Goal: Information Seeking & Learning: Find specific fact

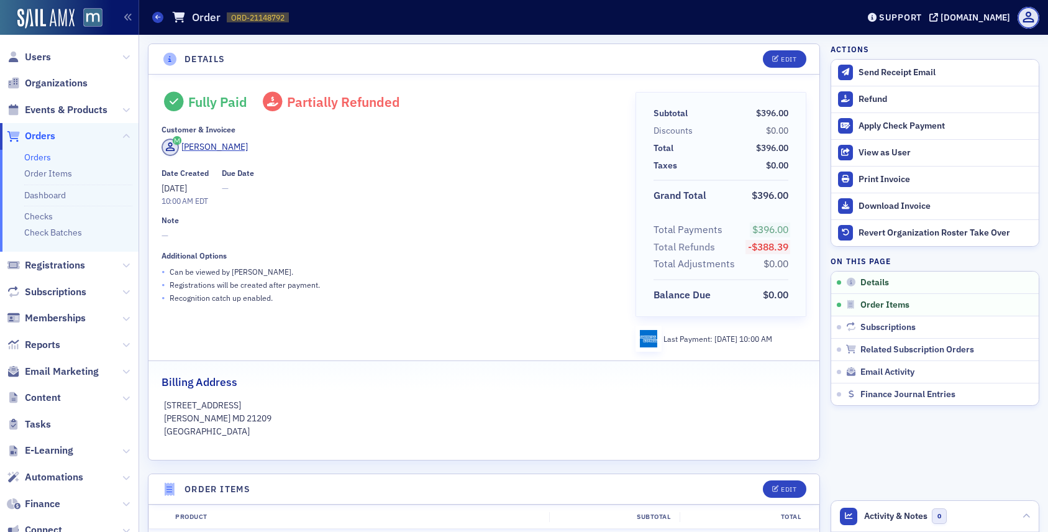
scroll to position [379, 0]
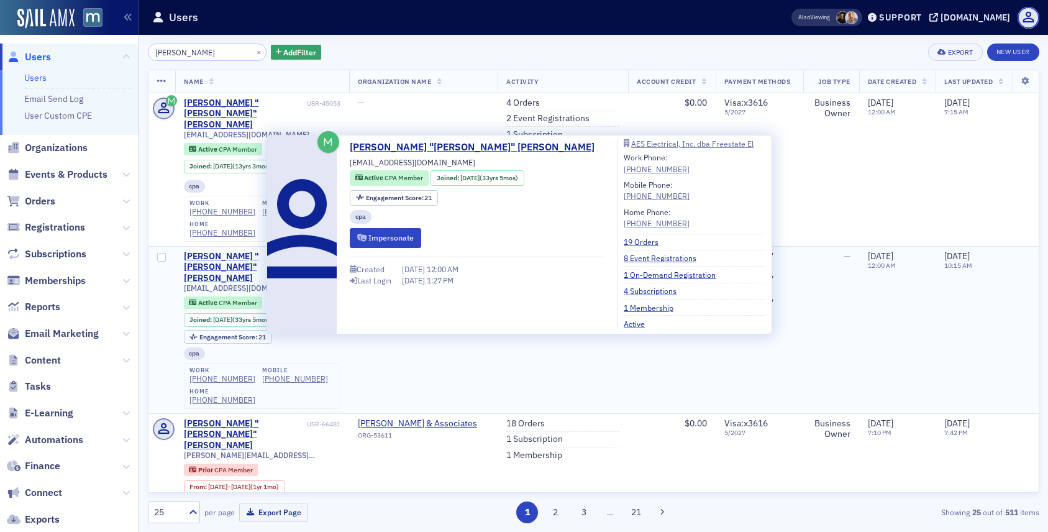
click at [248, 251] on div "Timothy "Tim" Miller" at bounding box center [244, 267] width 120 height 33
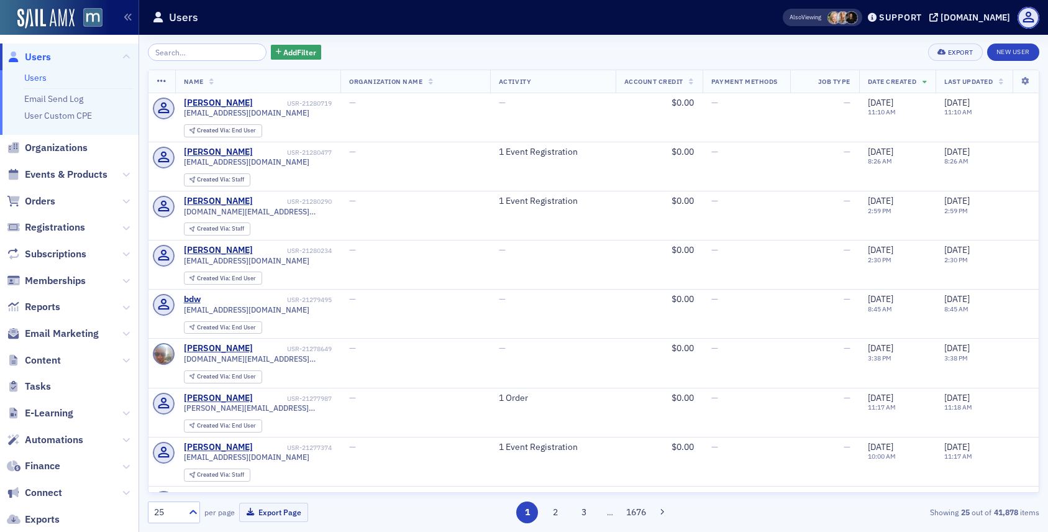
click at [45, 57] on span "Users" at bounding box center [38, 57] width 26 height 14
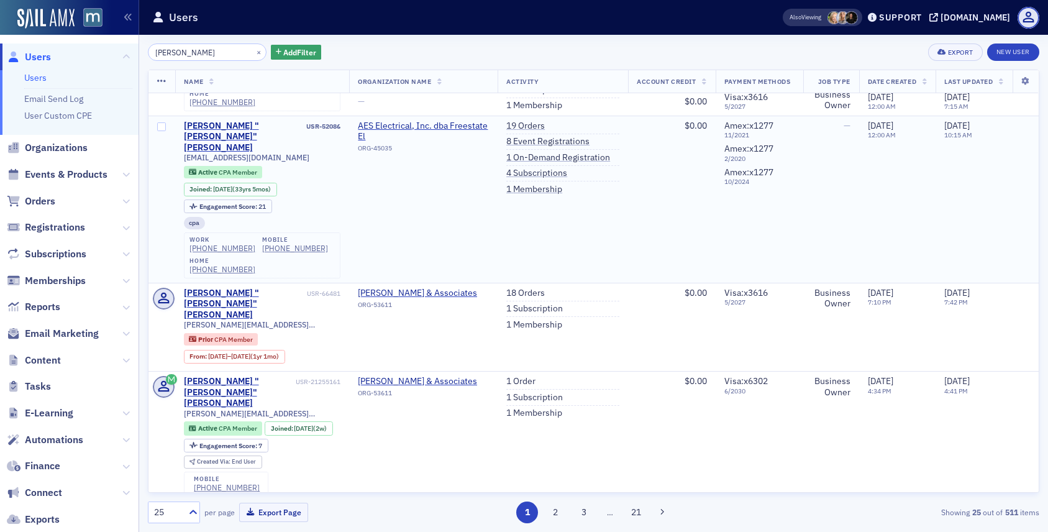
scroll to position [143, 0]
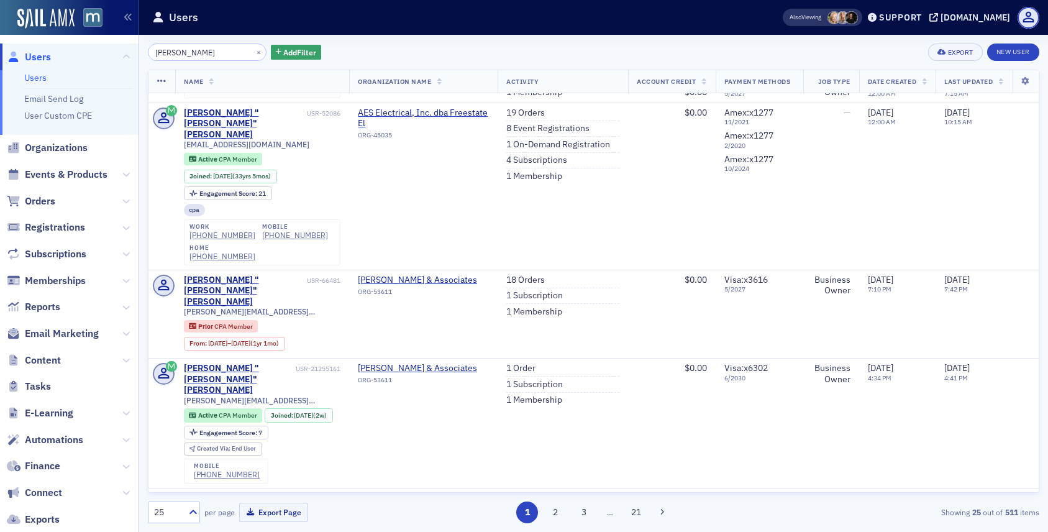
type input "tim miller"
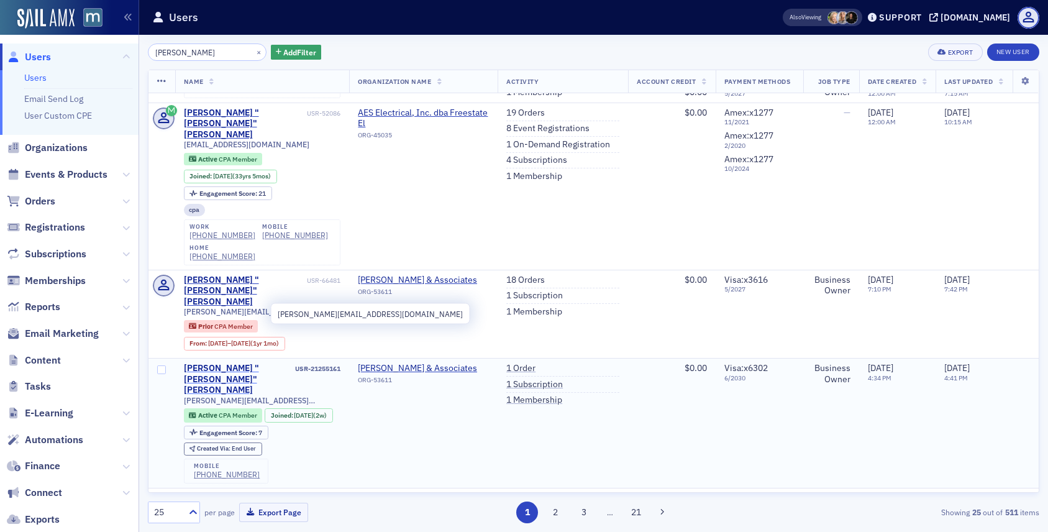
click at [231, 363] on div "Timothy "Tim" Miller" at bounding box center [238, 379] width 109 height 33
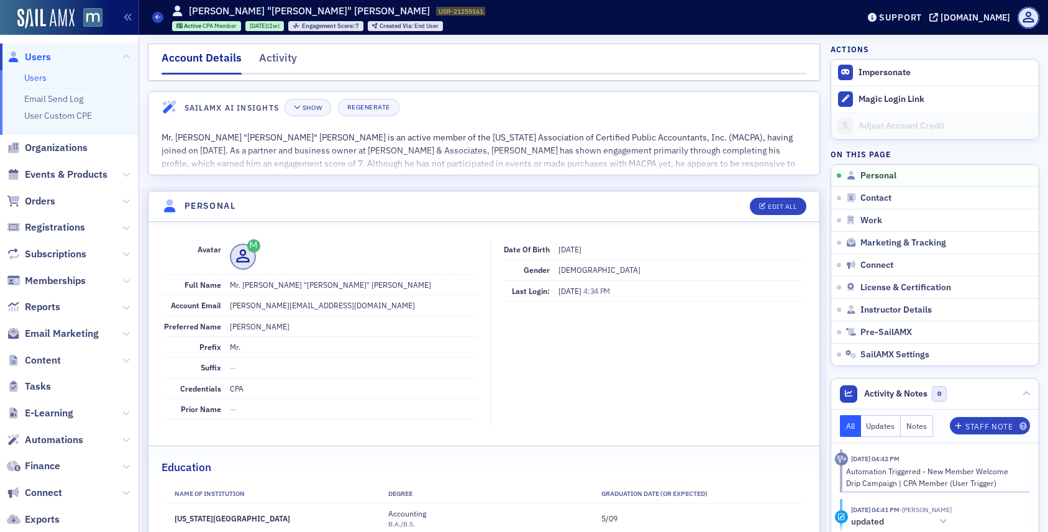
click at [46, 60] on span "Users" at bounding box center [38, 57] width 26 height 14
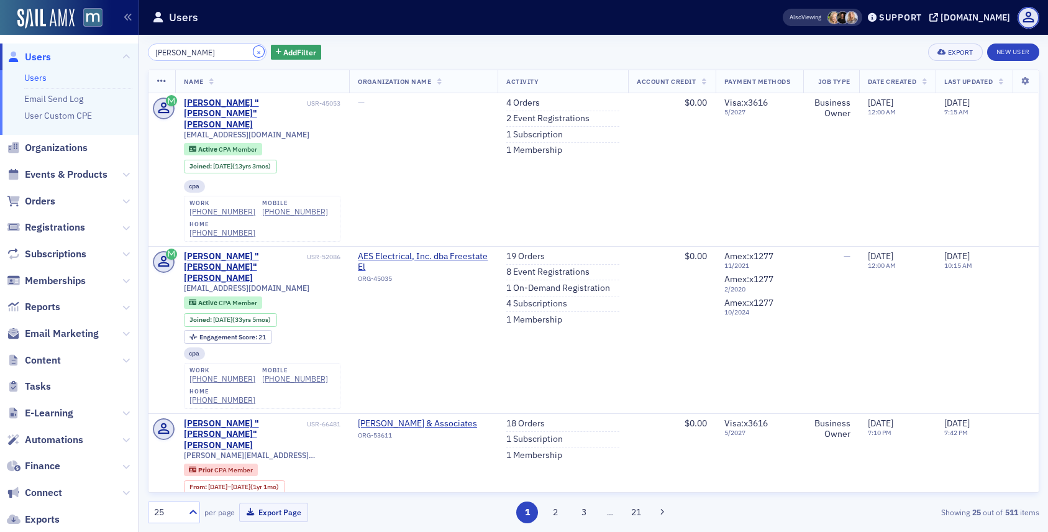
click at [253, 53] on button "×" at bounding box center [258, 51] width 11 height 11
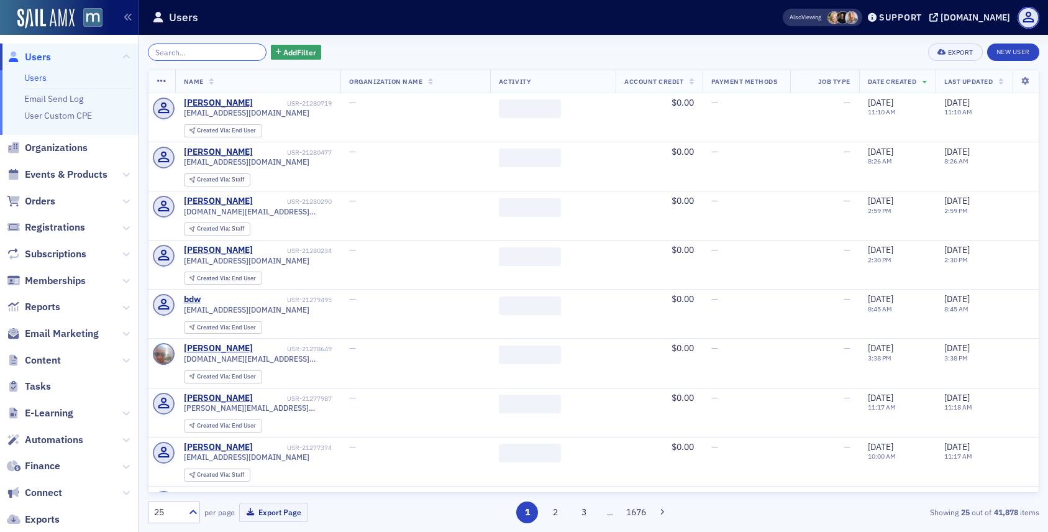
click at [224, 58] on input "search" at bounding box center [207, 51] width 119 height 17
paste input "Temitope Olusanya"
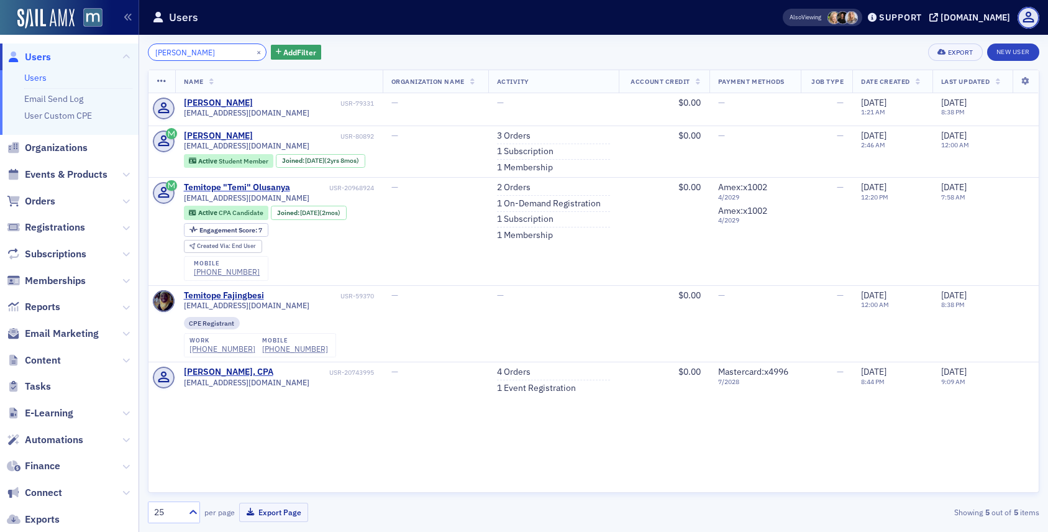
type input "Temitope Olusanya"
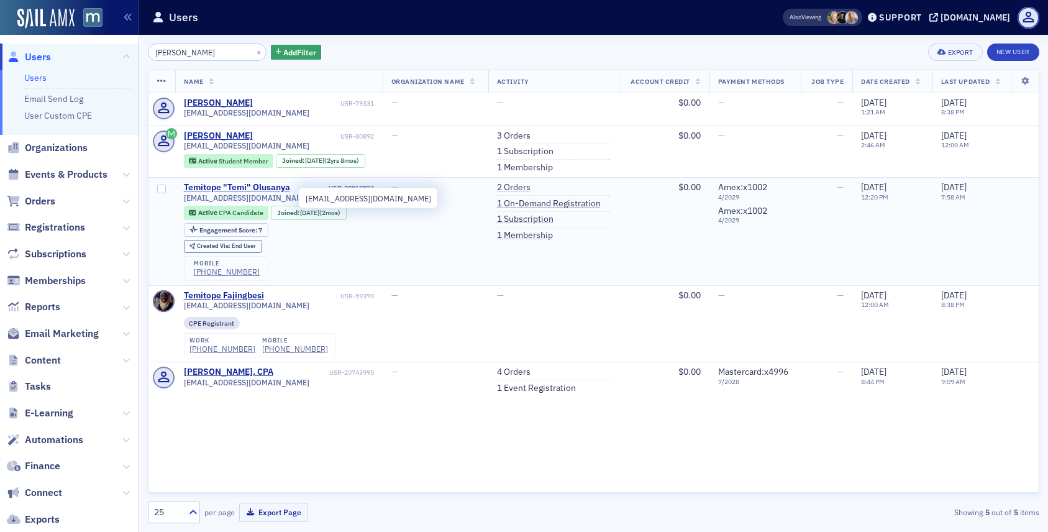
click at [230, 201] on span "temitopeolusanya99@gmail.com" at bounding box center [246, 197] width 125 height 9
copy div "temitopeolusanya99@gmail.com"
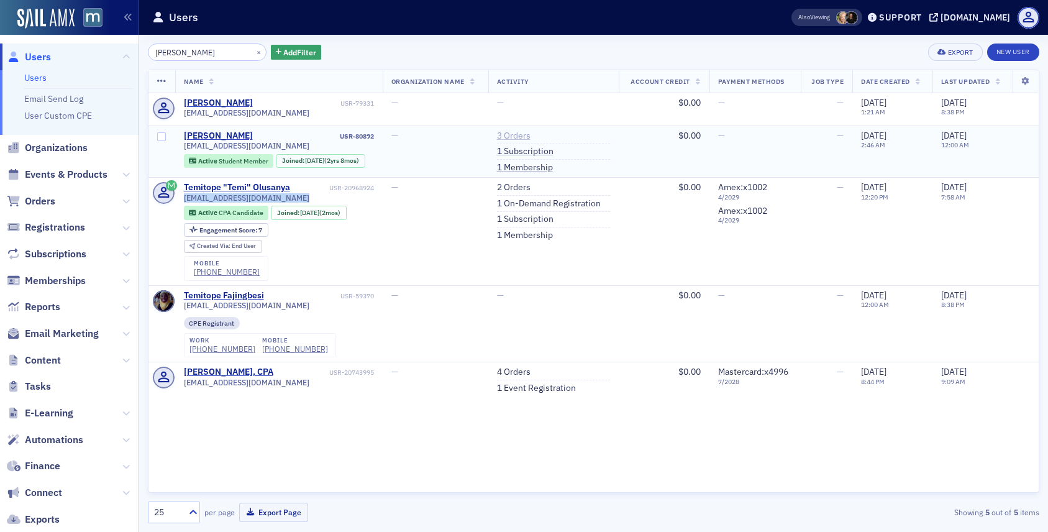
click at [524, 135] on link "3 Orders" at bounding box center [514, 135] width 34 height 11
click at [253, 49] on button "×" at bounding box center [258, 51] width 11 height 11
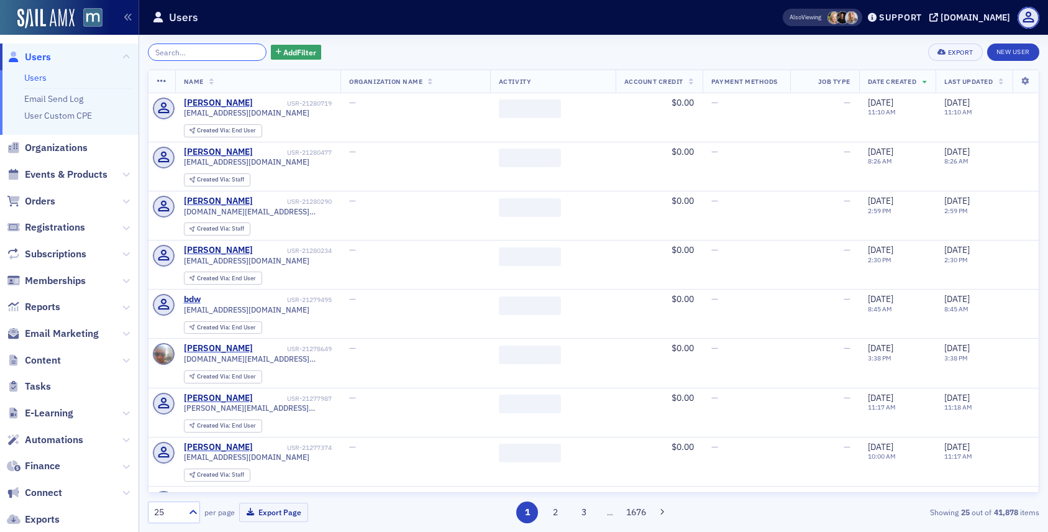
click at [238, 50] on input "search" at bounding box center [207, 51] width 119 height 17
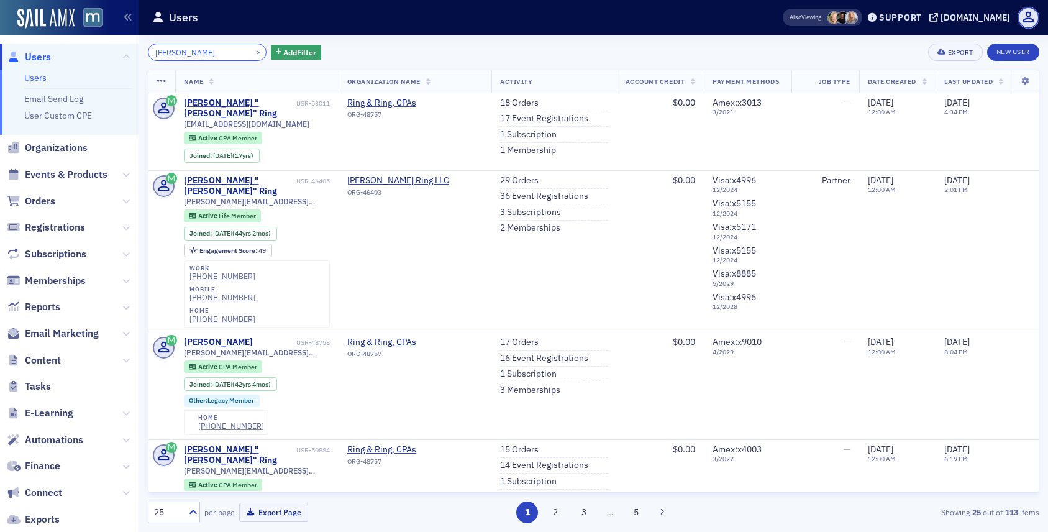
type input "T.J Ring"
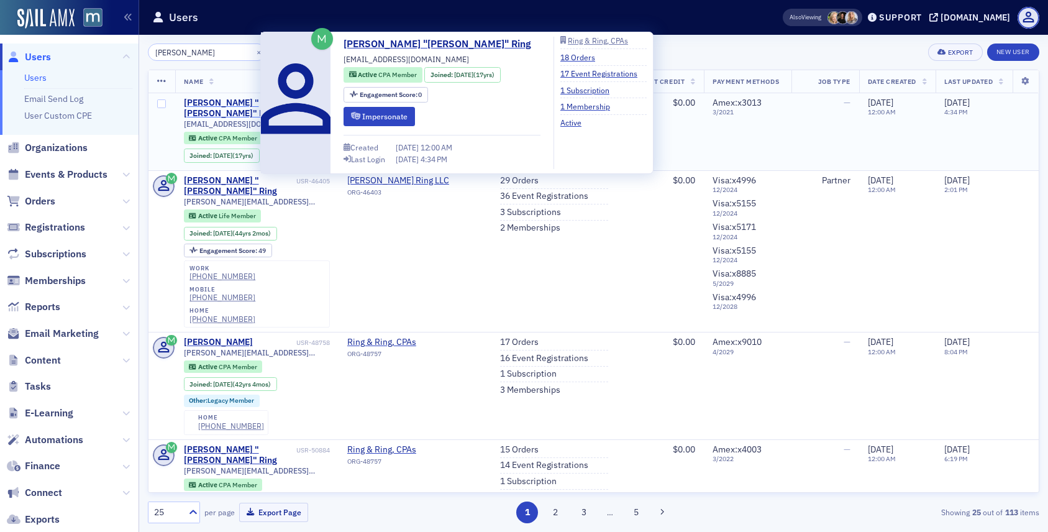
click at [238, 107] on div "Timothy "T.J." Ring" at bounding box center [239, 109] width 110 height 22
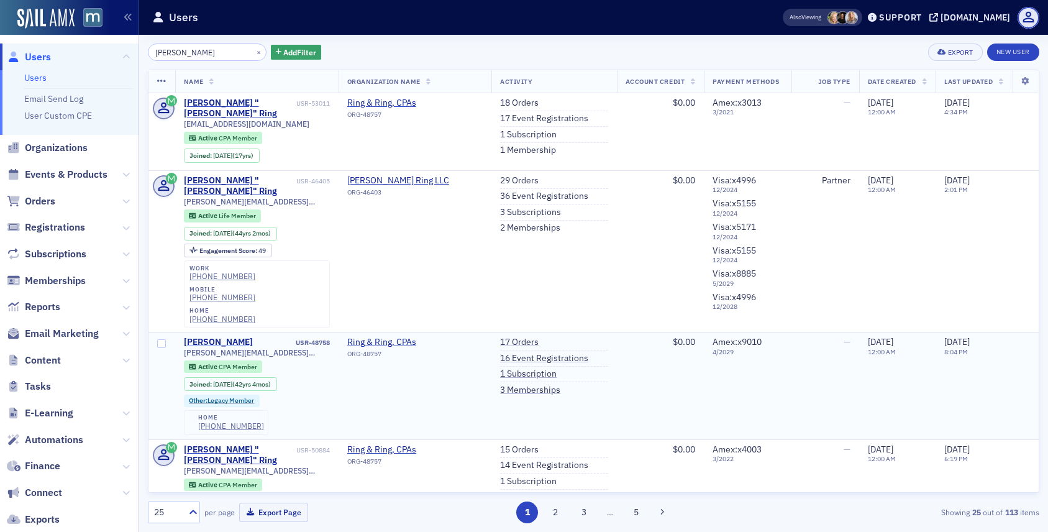
click at [220, 337] on div "Timothy Ring" at bounding box center [218, 342] width 69 height 11
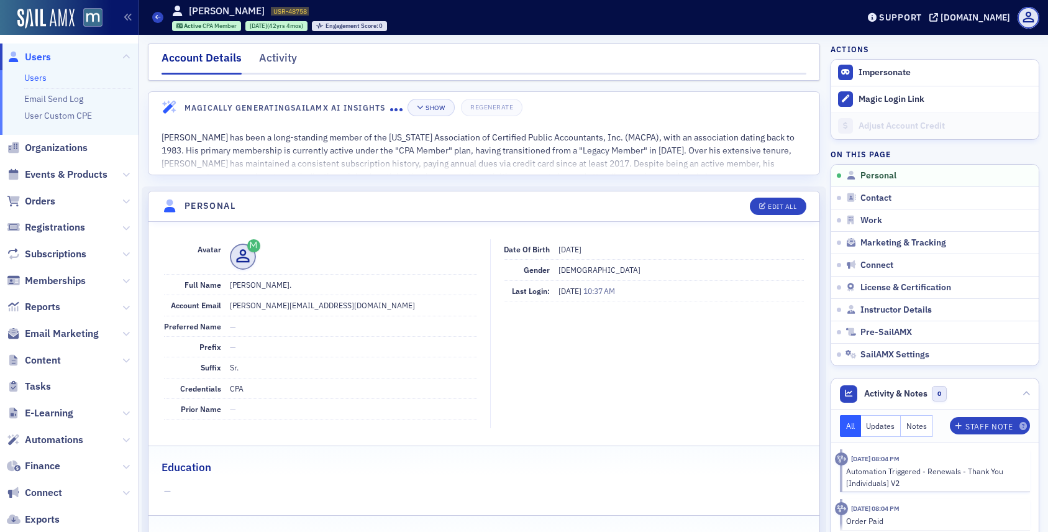
click at [35, 60] on span "Users" at bounding box center [38, 57] width 26 height 14
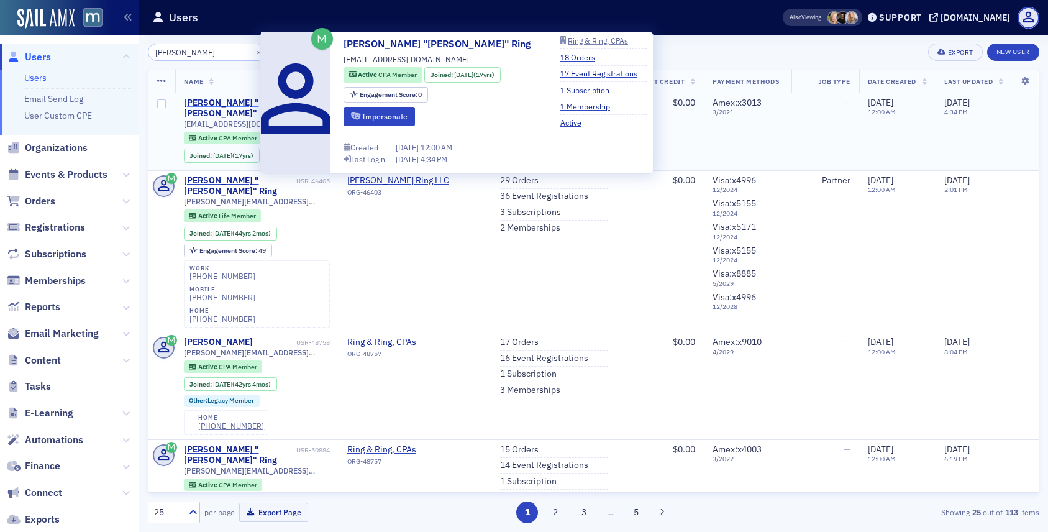
click at [254, 106] on div "Timothy "T.J." Ring" at bounding box center [239, 109] width 110 height 22
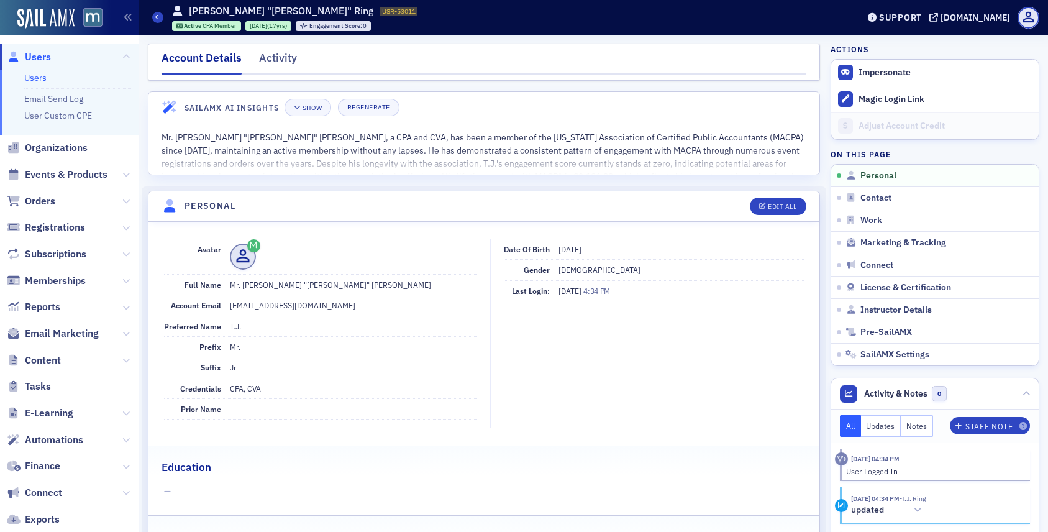
click at [264, 306] on dd "tj@ring-ring.com" at bounding box center [354, 305] width 248 height 20
copy dd "tj@ring-ring.com"
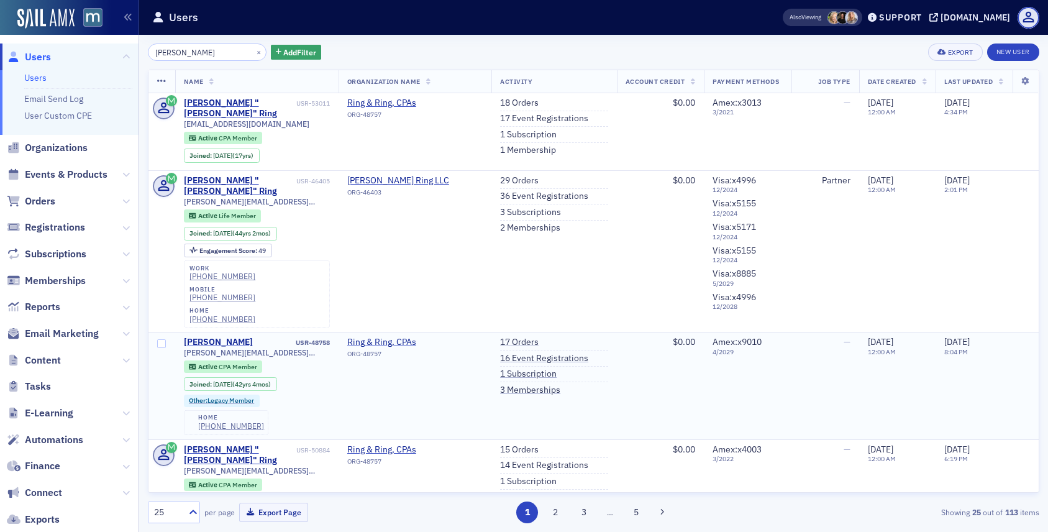
click at [211, 348] on span "tim@ring-ring.com" at bounding box center [257, 352] width 146 height 9
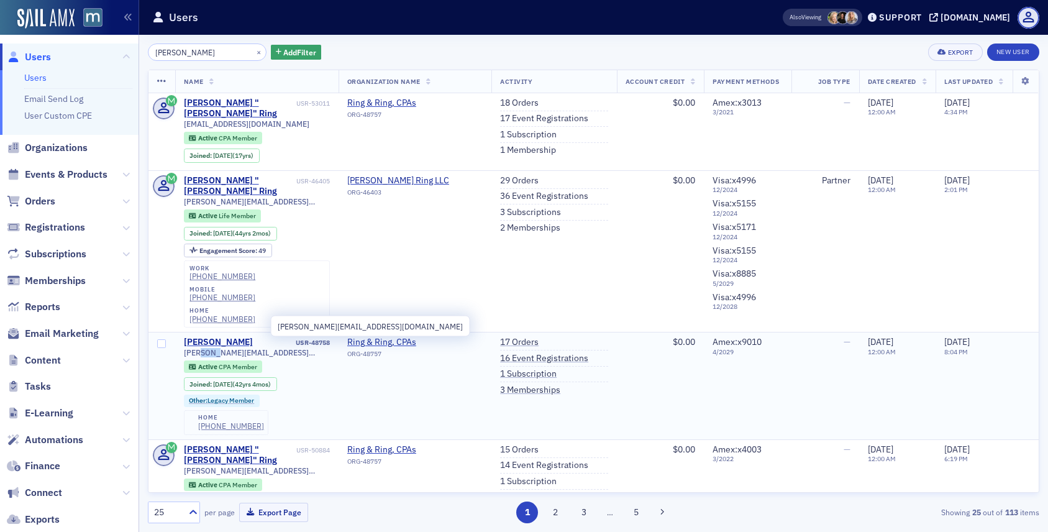
click at [211, 348] on span "tim@ring-ring.com" at bounding box center [257, 352] width 146 height 9
copy div "tim@ring-ring.com"
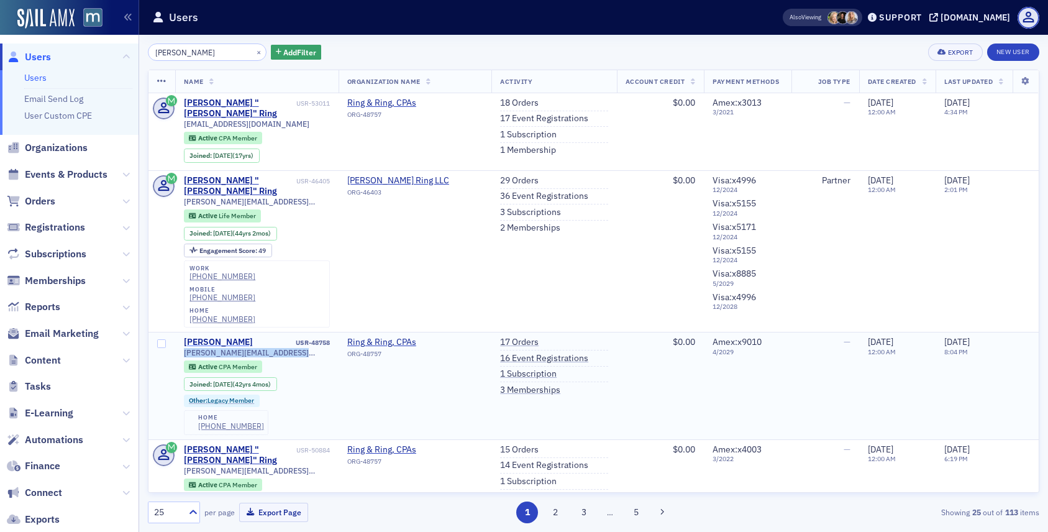
click at [219, 337] on div "Timothy Ring" at bounding box center [218, 342] width 69 height 11
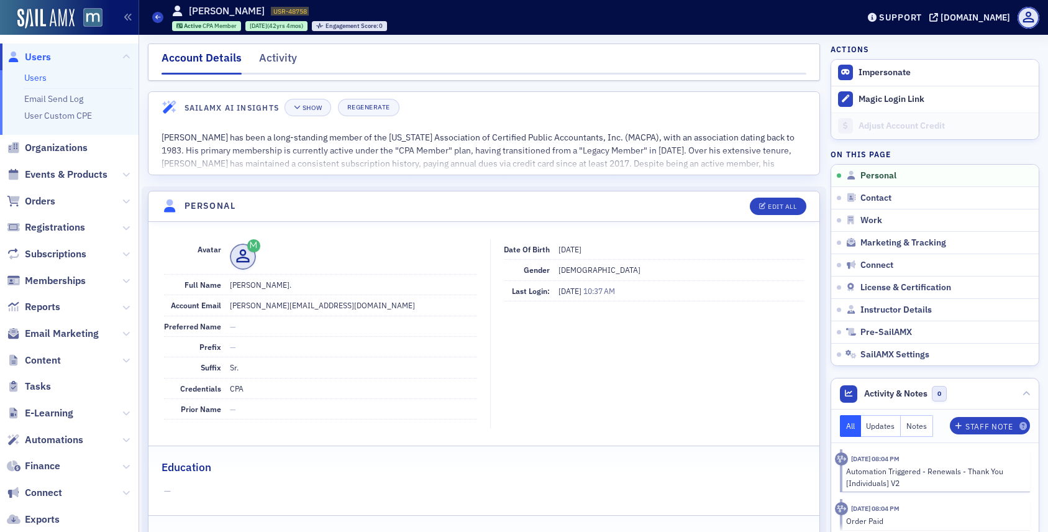
click at [34, 53] on span "Users" at bounding box center [38, 57] width 26 height 14
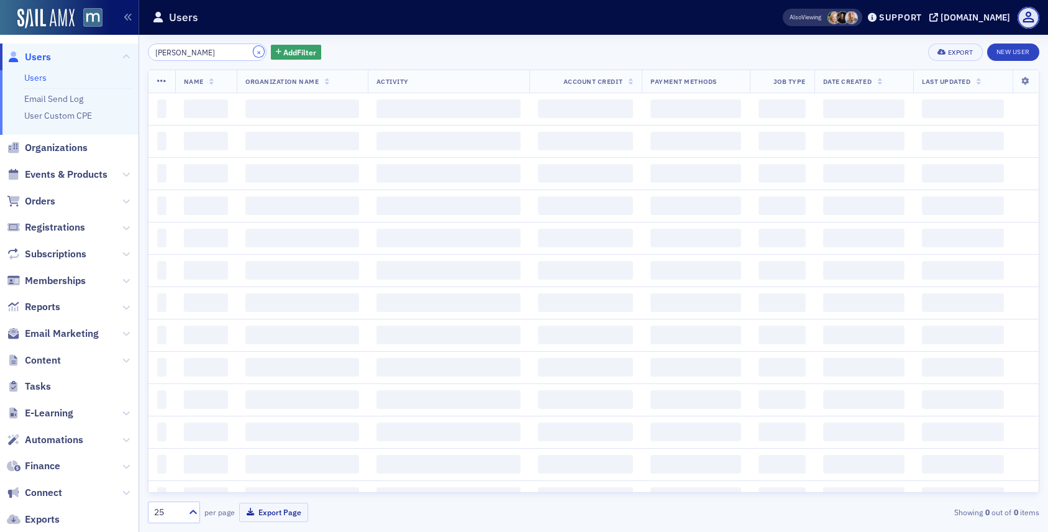
click at [253, 53] on button "×" at bounding box center [258, 51] width 11 height 11
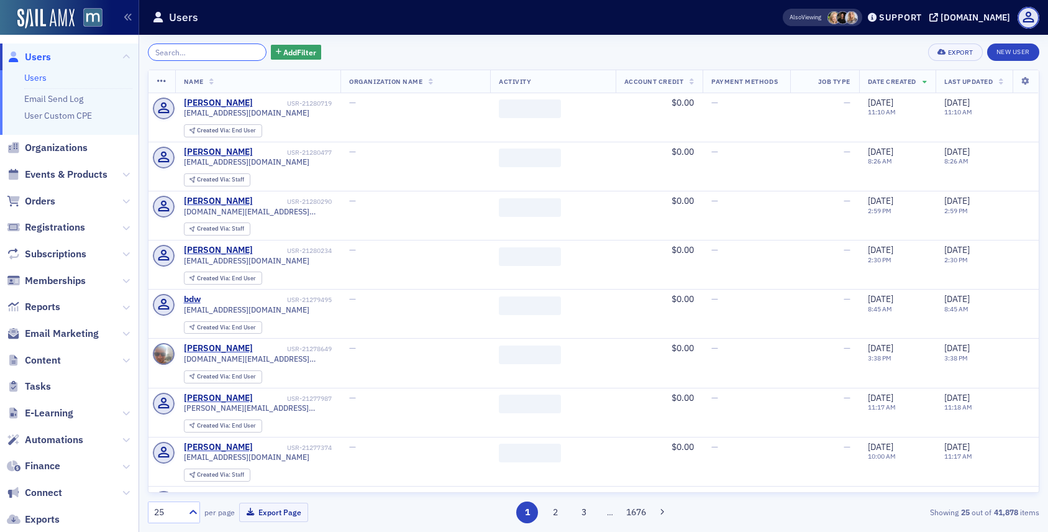
click at [233, 53] on input "search" at bounding box center [207, 51] width 119 height 17
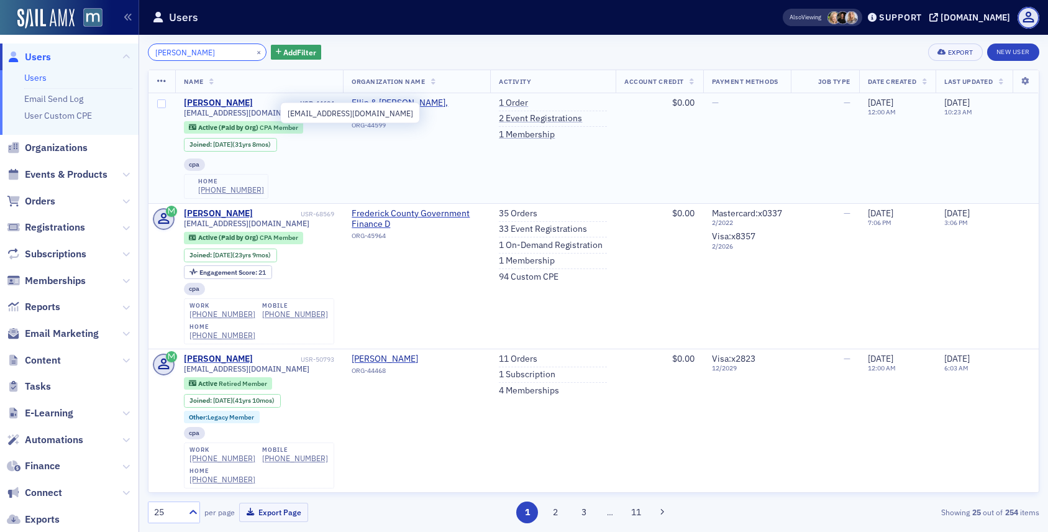
type input "susan keller"
click at [230, 113] on span "skeller@ellinandtucker.com" at bounding box center [246, 112] width 125 height 9
copy div "skeller@ellinandtucker.com"
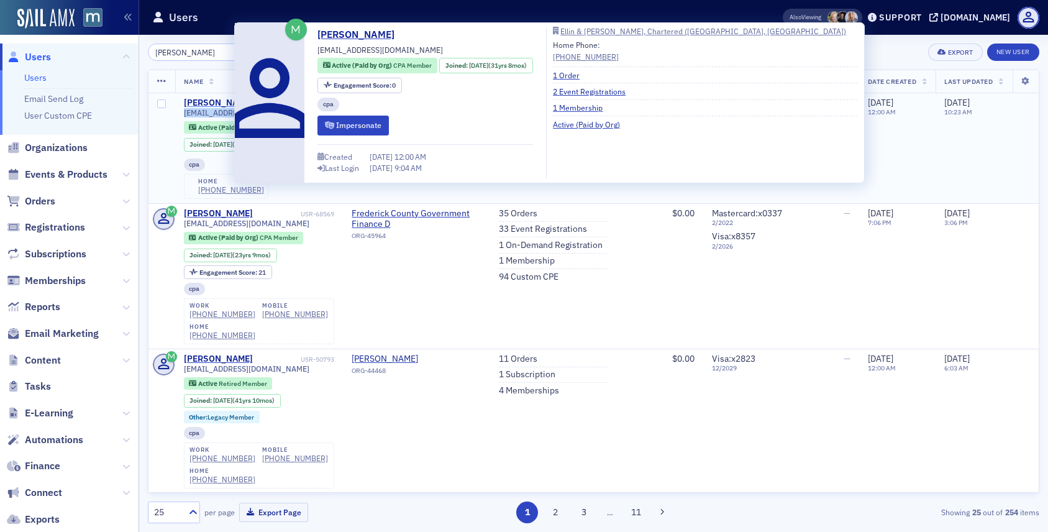
click at [216, 101] on div "Susan Keller" at bounding box center [218, 103] width 69 height 11
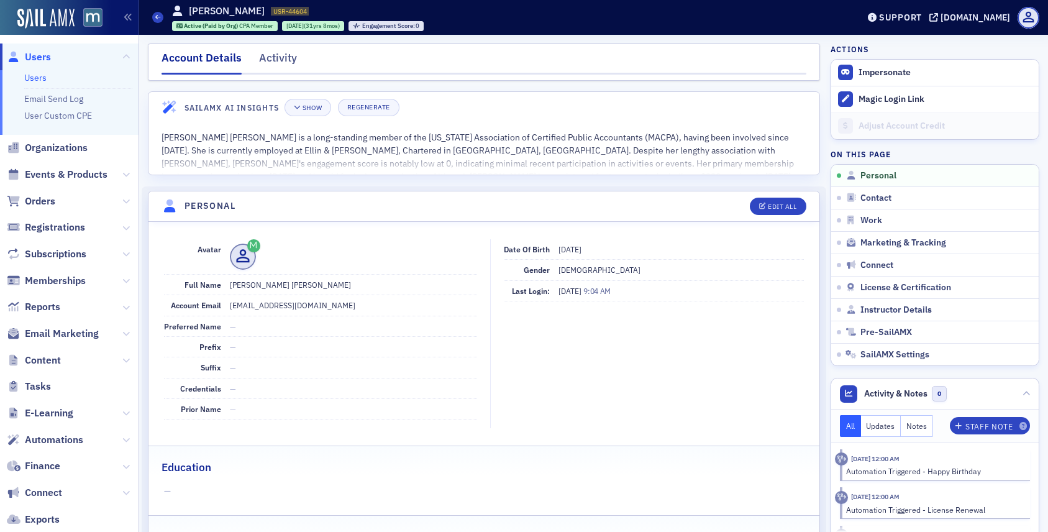
click at [29, 54] on span "Users" at bounding box center [38, 57] width 26 height 14
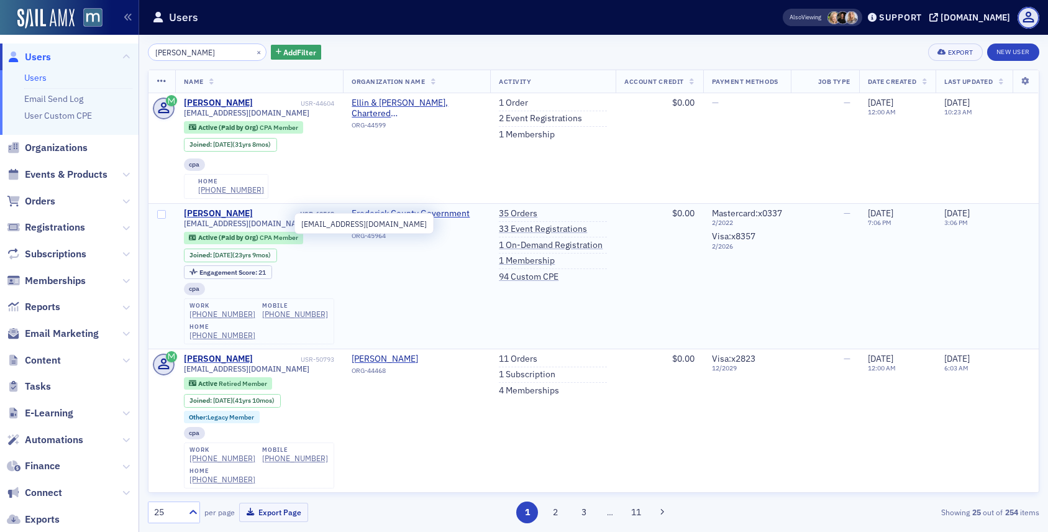
click at [226, 222] on span "skeller@frederickcountymd.gov" at bounding box center [246, 223] width 125 height 9
copy div "skeller@frederickcountymd.gov"
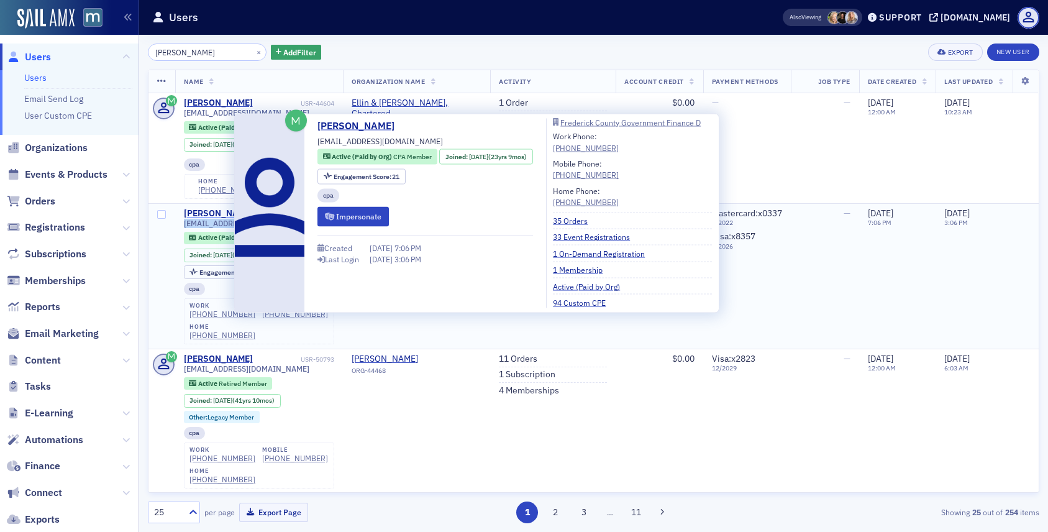
click at [203, 213] on div "Susan Keller" at bounding box center [218, 213] width 69 height 11
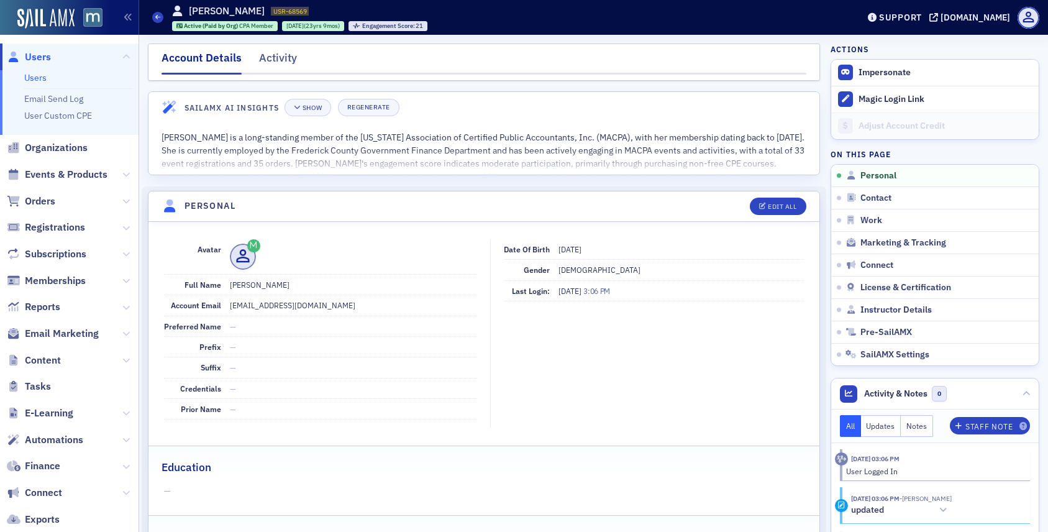
click at [45, 58] on span "Users" at bounding box center [38, 57] width 26 height 14
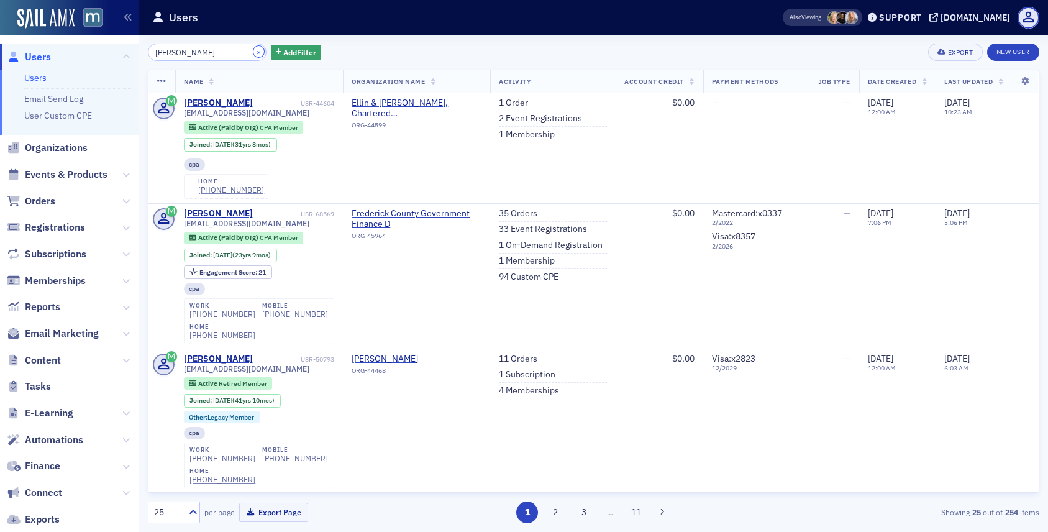
click at [253, 48] on button "×" at bounding box center [258, 51] width 11 height 11
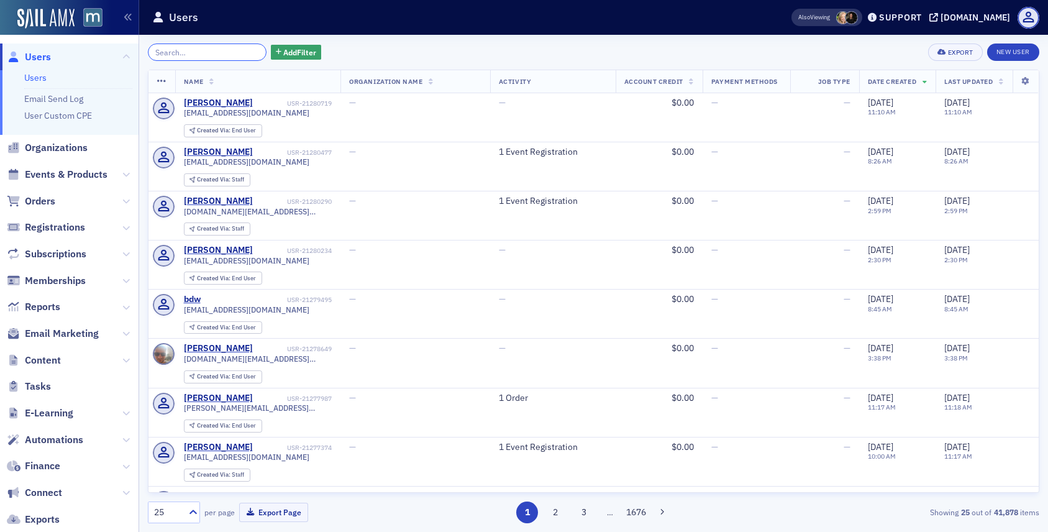
click at [175, 55] on input "search" at bounding box center [207, 51] width 119 height 17
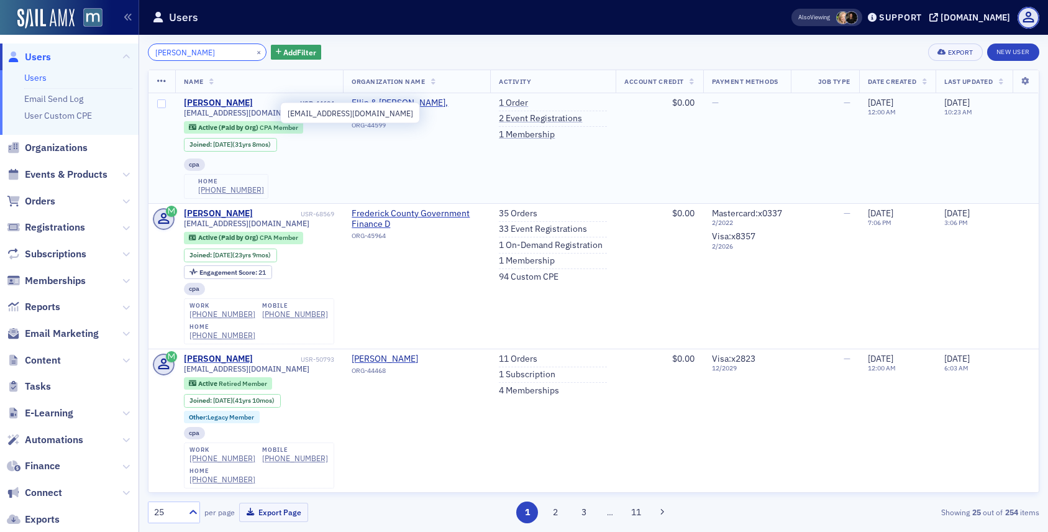
type input "susan keller"
click at [260, 116] on span "skeller@ellinandtucker.com" at bounding box center [246, 112] width 125 height 9
copy div "skeller@ellinandtucker.com"
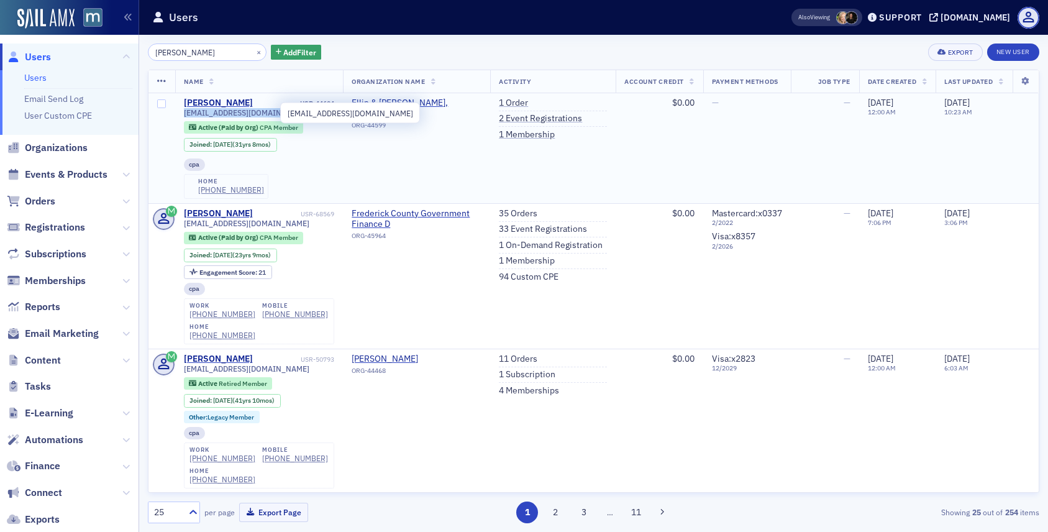
copy div "skeller@ellinandtucker.com"
click at [227, 100] on div "Susan Keller" at bounding box center [218, 103] width 69 height 11
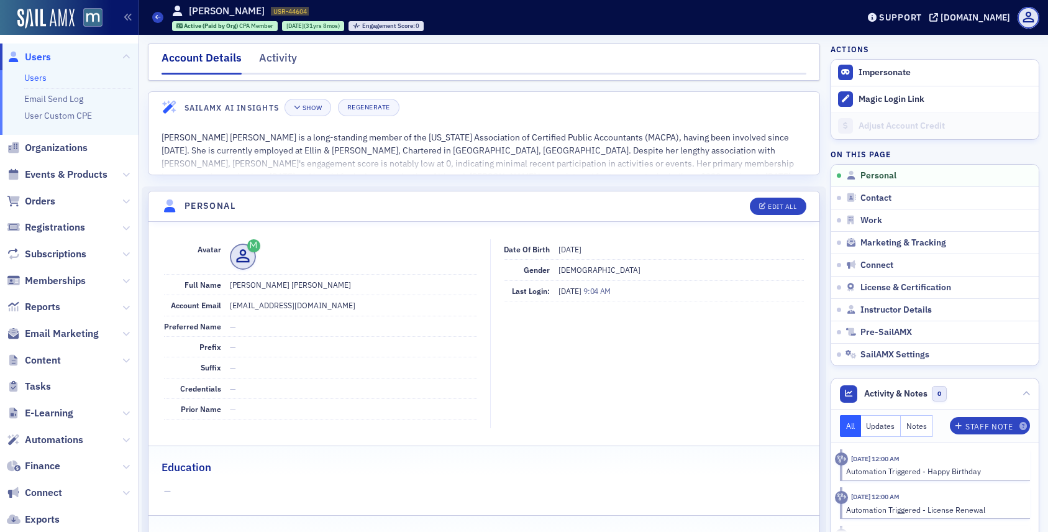
click at [36, 57] on span "Users" at bounding box center [38, 57] width 26 height 14
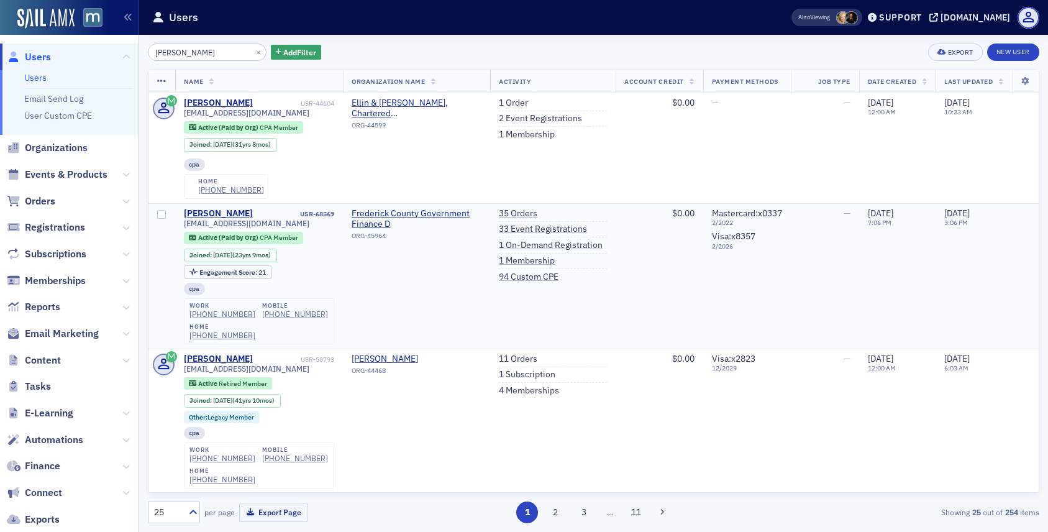
click at [234, 224] on span "skeller@frederickcountymd.gov" at bounding box center [246, 223] width 125 height 9
copy div "skeller@frederickcountymd.gov"
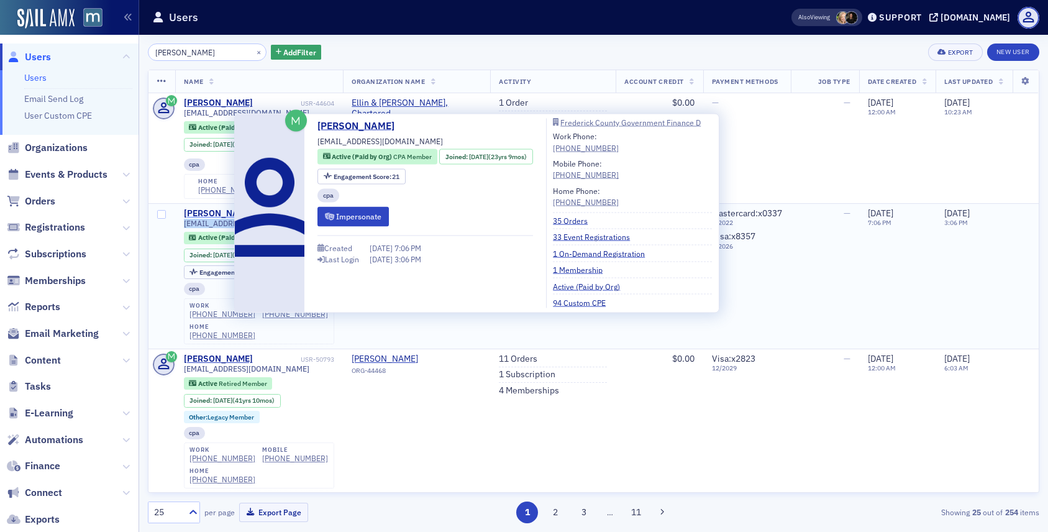
click at [217, 212] on div "Susan Keller" at bounding box center [218, 213] width 69 height 11
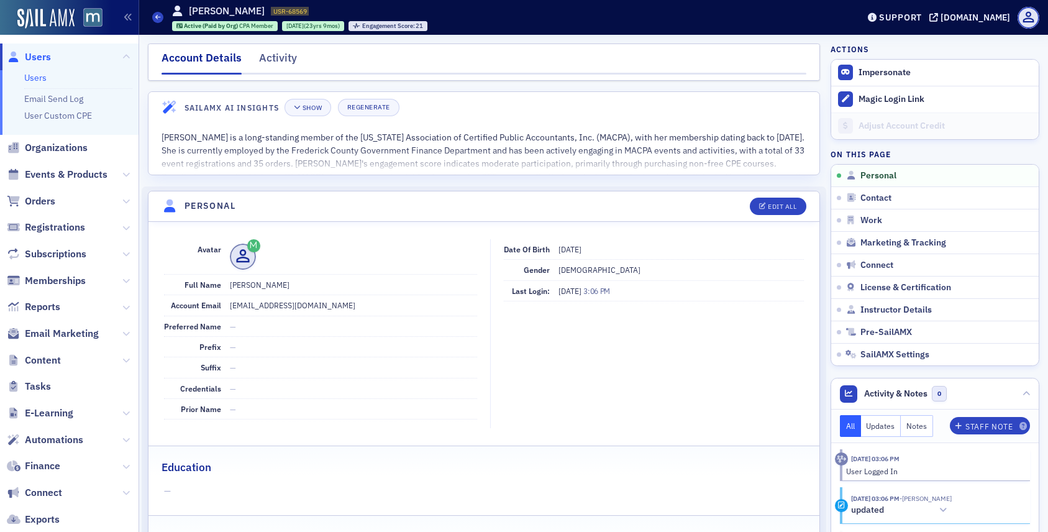
click at [52, 55] on span "Users" at bounding box center [69, 56] width 138 height 27
click at [51, 55] on span "Users" at bounding box center [69, 56] width 138 height 27
click at [48, 54] on span "Users" at bounding box center [38, 57] width 26 height 14
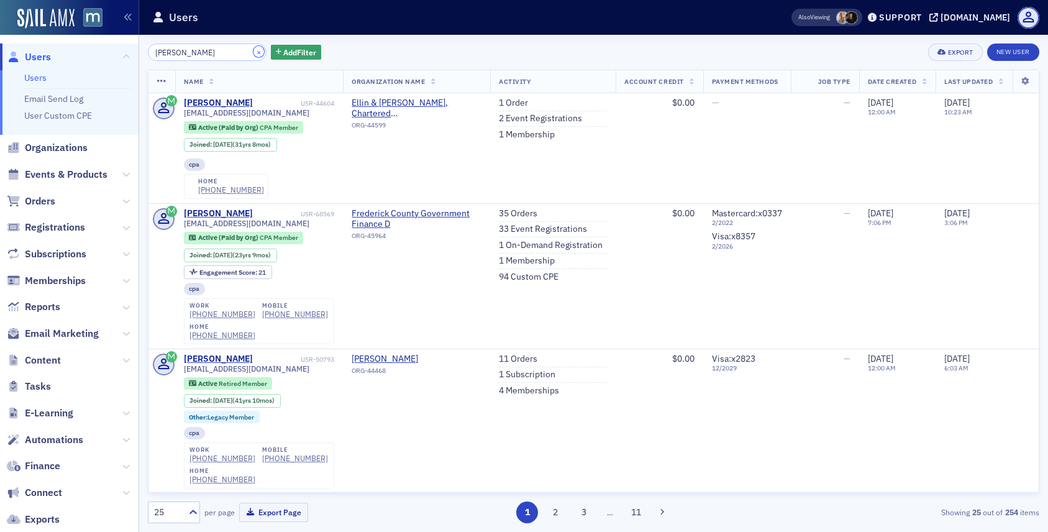
click at [253, 51] on button "×" at bounding box center [258, 51] width 11 height 11
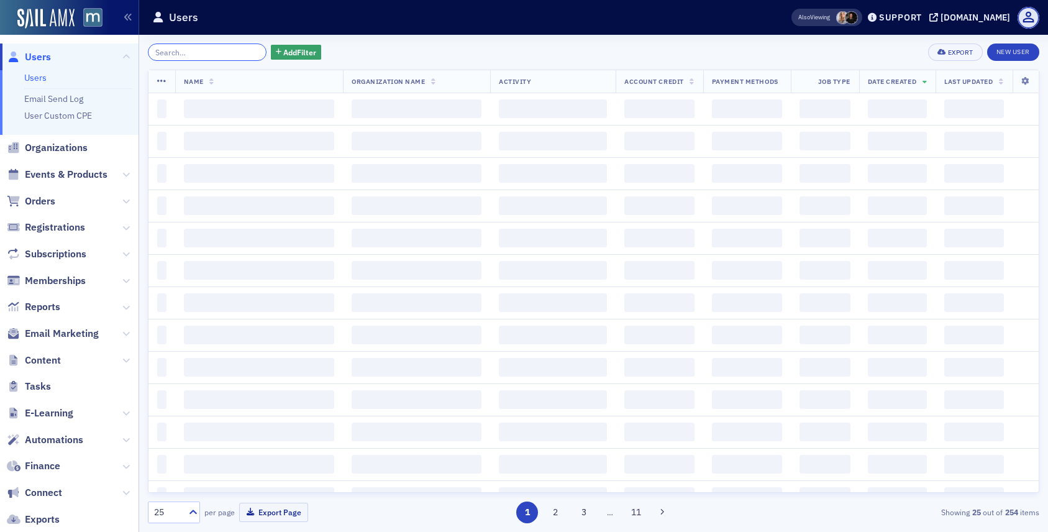
click at [238, 51] on input "search" at bounding box center [207, 51] width 119 height 17
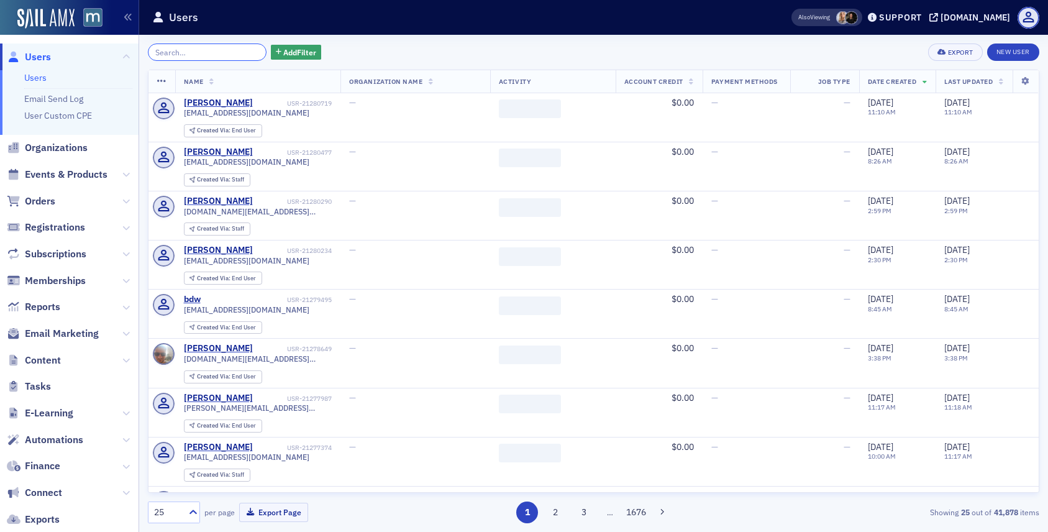
paste input "Steven Heilig"
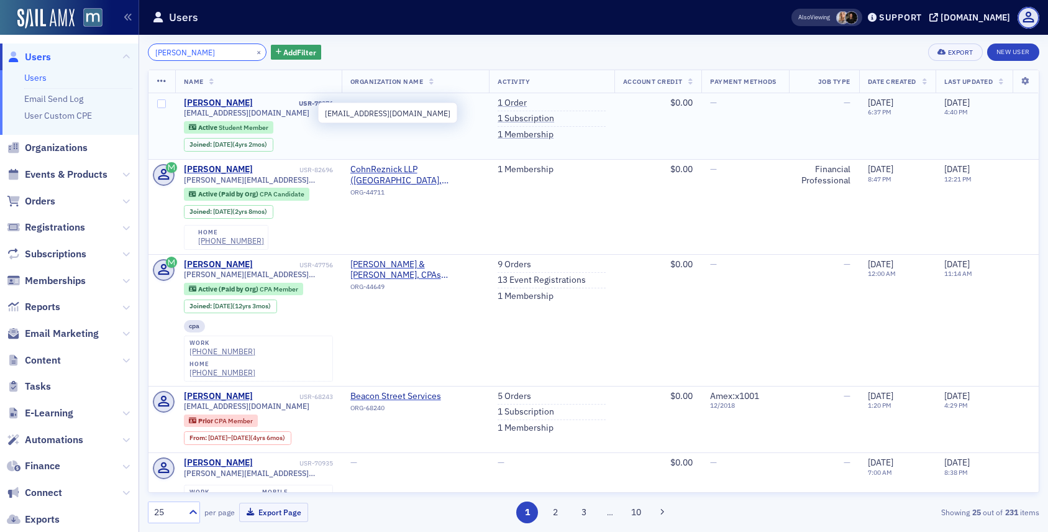
type input "Steven Heilig"
click at [242, 113] on span "heiligs1231@students.bowiestate.edu" at bounding box center [246, 112] width 125 height 9
copy div "heiligs1231@students.bowiestate.edu"
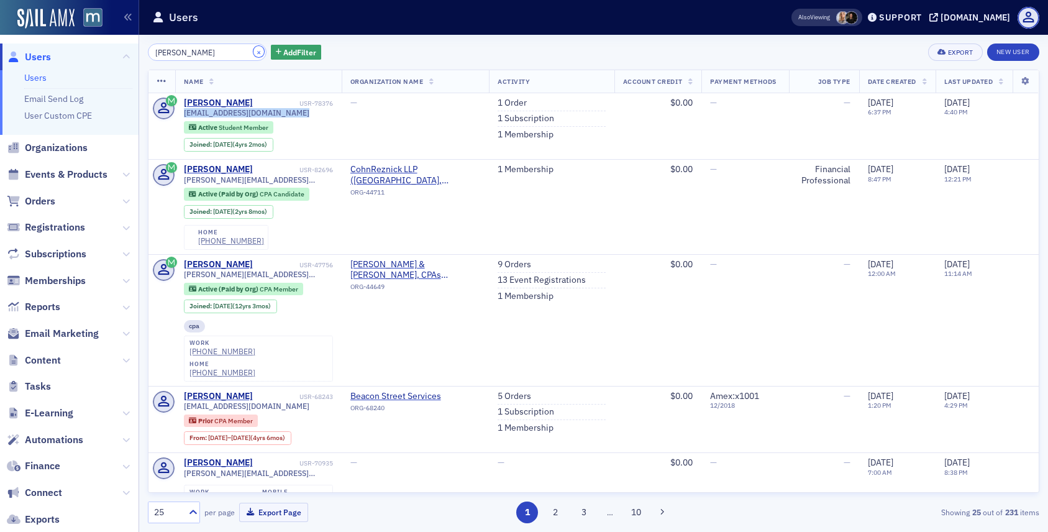
click at [253, 52] on button "×" at bounding box center [258, 51] width 11 height 11
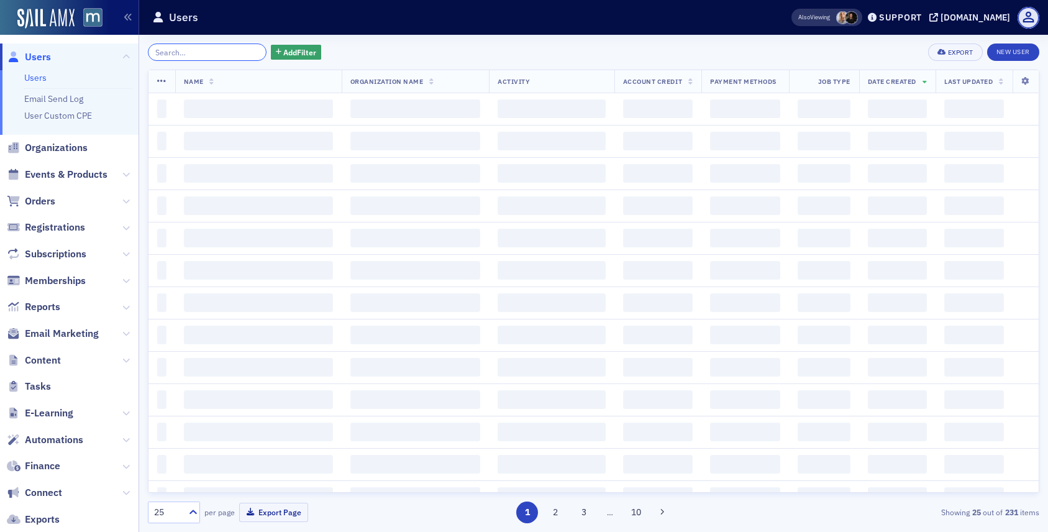
click at [238, 52] on input "search" at bounding box center [207, 51] width 119 height 17
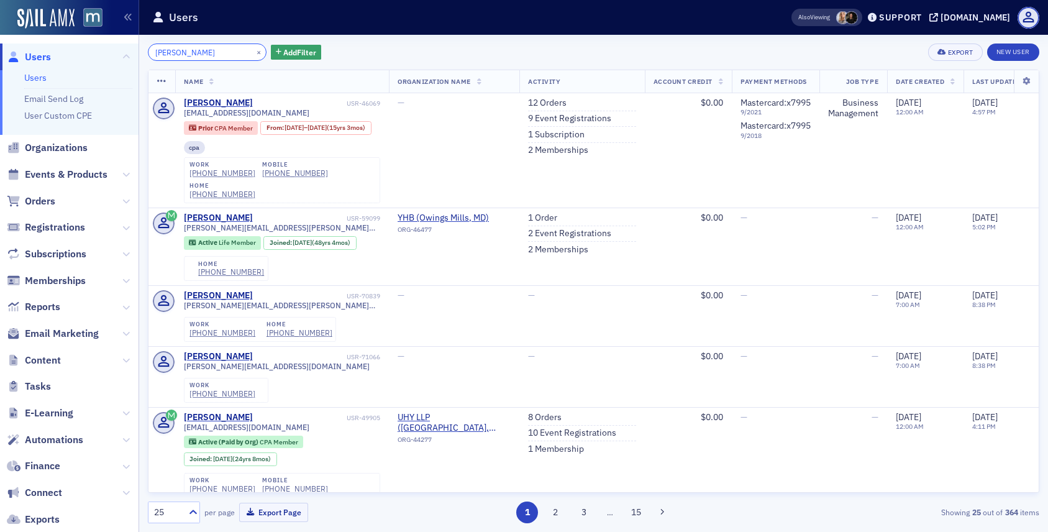
click at [177, 53] on input "steve freidman" at bounding box center [207, 51] width 119 height 17
click at [219, 48] on input "steve freidman" at bounding box center [207, 51] width 119 height 17
click at [173, 53] on input "steve freidman" at bounding box center [207, 51] width 119 height 17
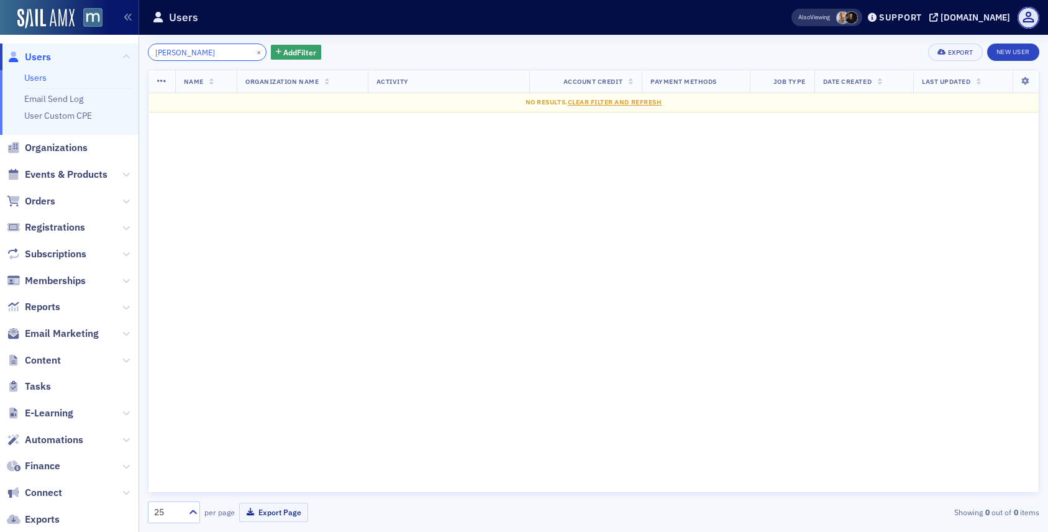
click at [168, 51] on input "freidman" at bounding box center [207, 51] width 119 height 17
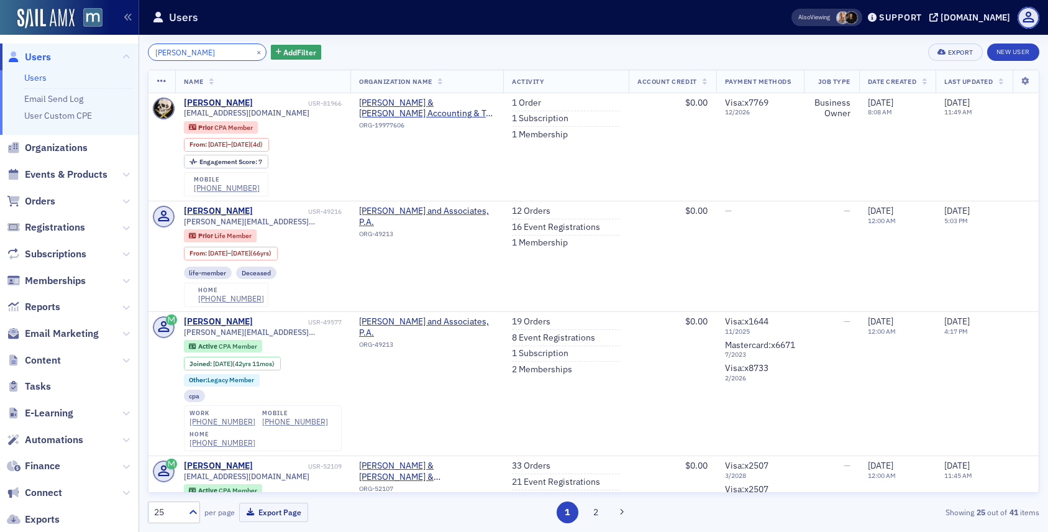
click at [153, 54] on input "friedman" at bounding box center [207, 51] width 119 height 17
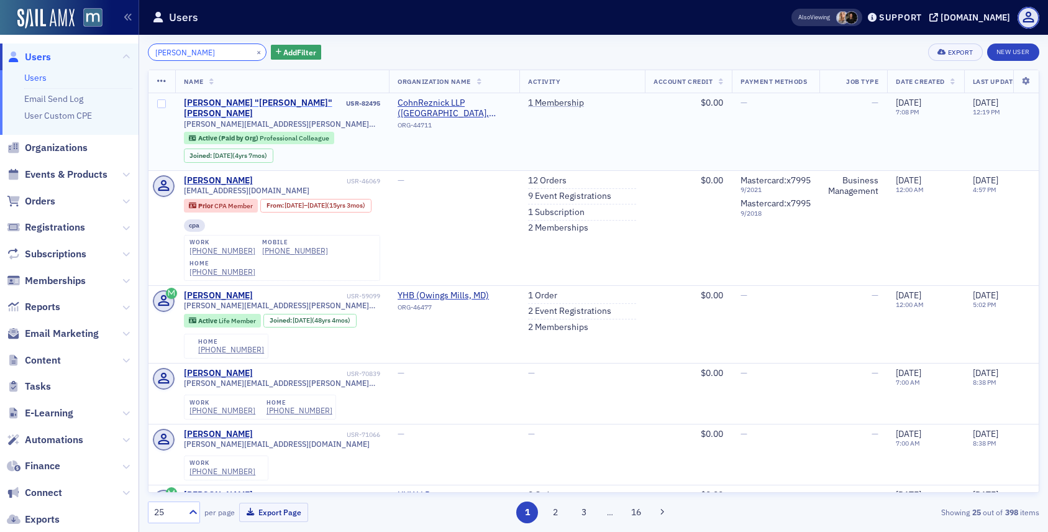
type input "steve friedman"
click at [252, 99] on div "Steven "Steve" Friedman" at bounding box center [264, 109] width 160 height 22
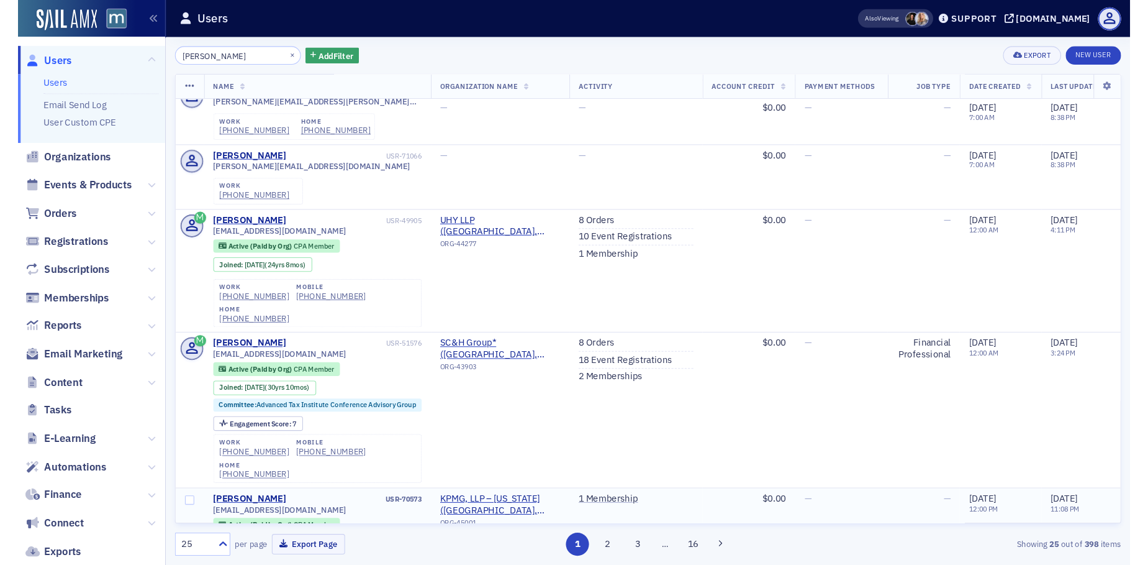
scroll to position [292, 0]
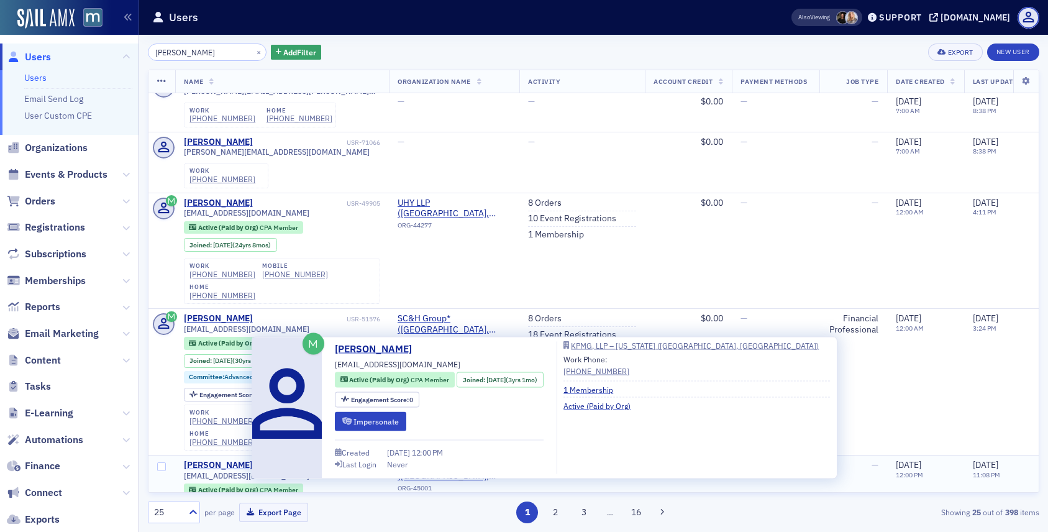
click at [211, 460] on div "Steven Friedman" at bounding box center [218, 465] width 69 height 11
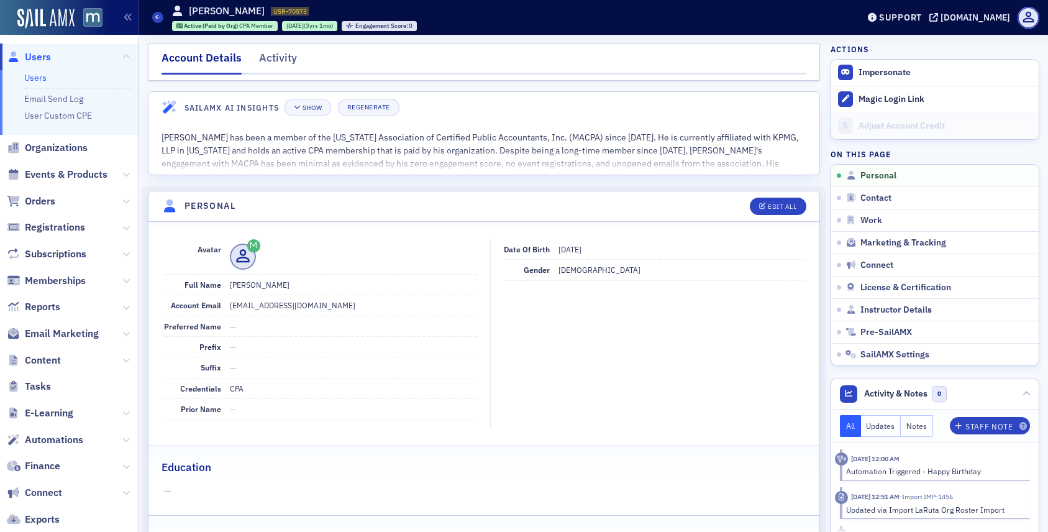
click at [899, 1] on header "Users Steven Friedman USR-70573 70573 Active (Paid by Org) CPA Member 6/27/2022…" at bounding box center [593, 17] width 909 height 35
click at [39, 53] on span "Users" at bounding box center [38, 57] width 26 height 14
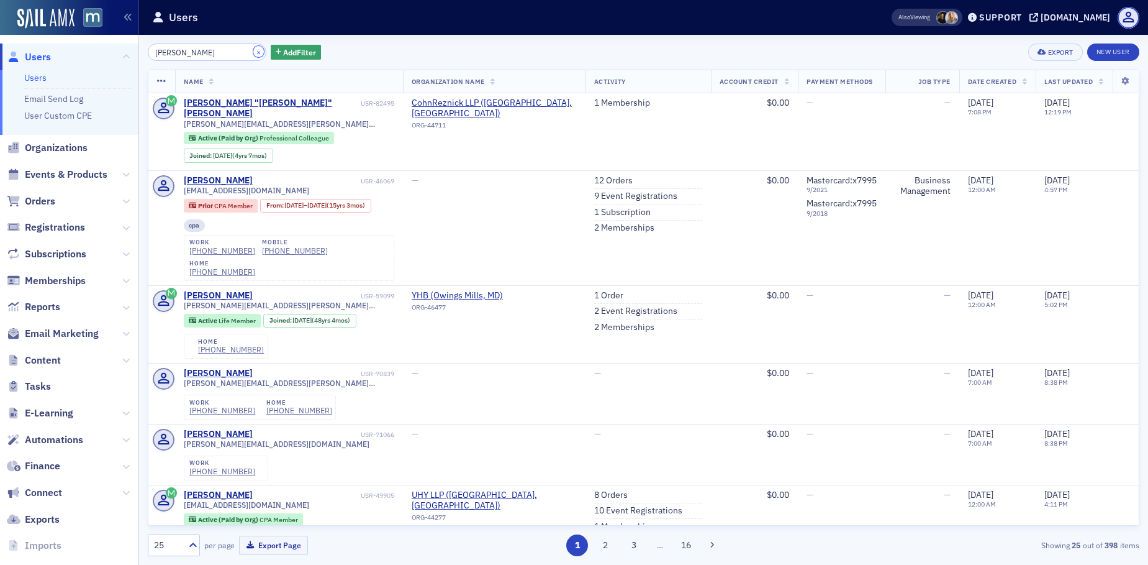
click at [253, 50] on button "×" at bounding box center [258, 51] width 11 height 11
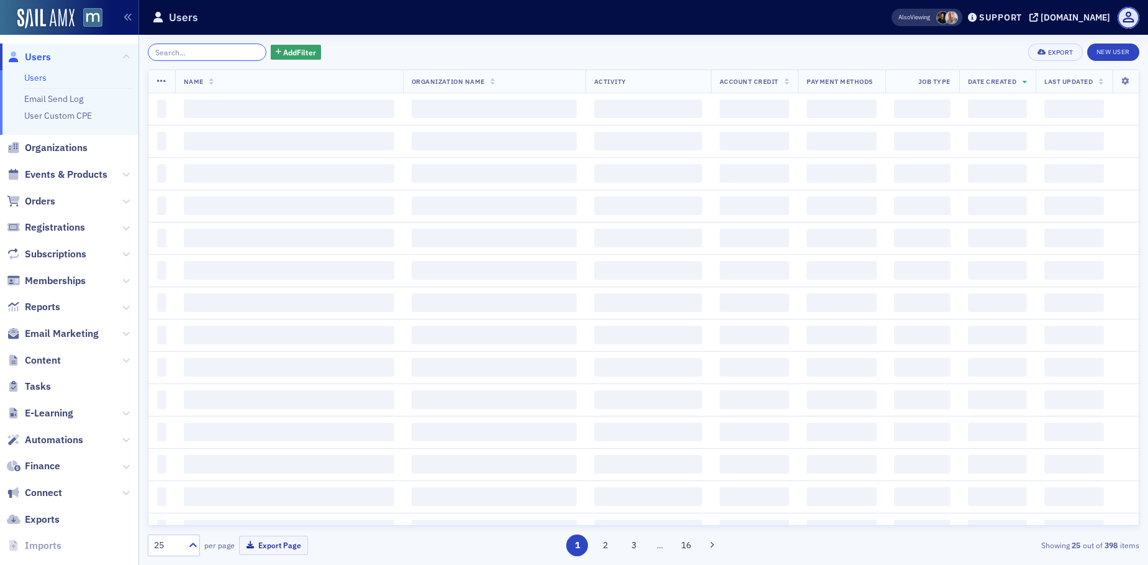
click at [215, 52] on input "search" at bounding box center [207, 51] width 119 height 17
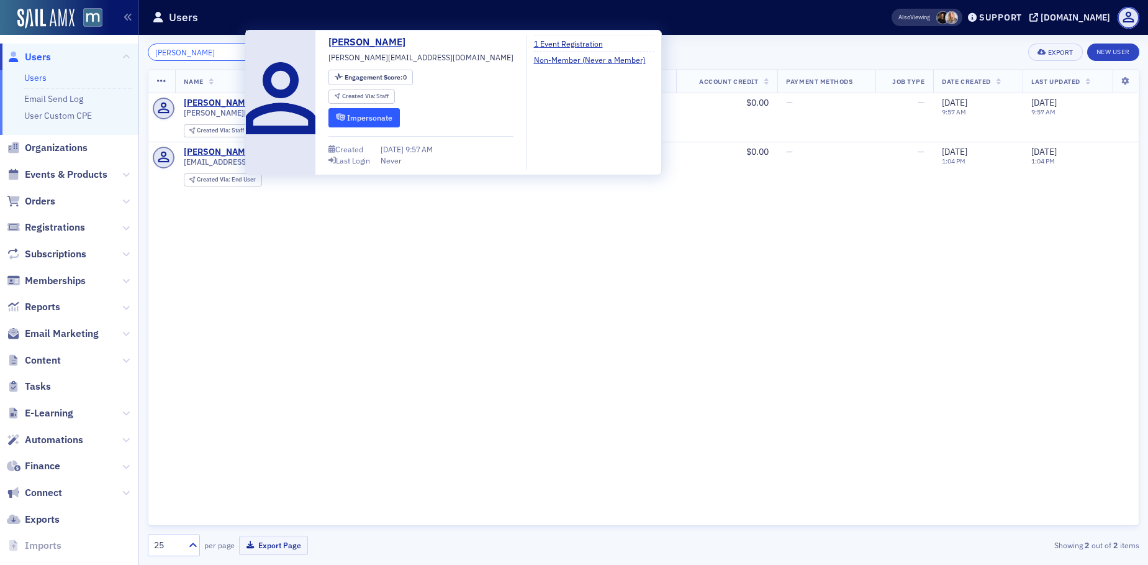
type input "dreher"
click at [368, 116] on button "Impersonate" at bounding box center [364, 117] width 71 height 19
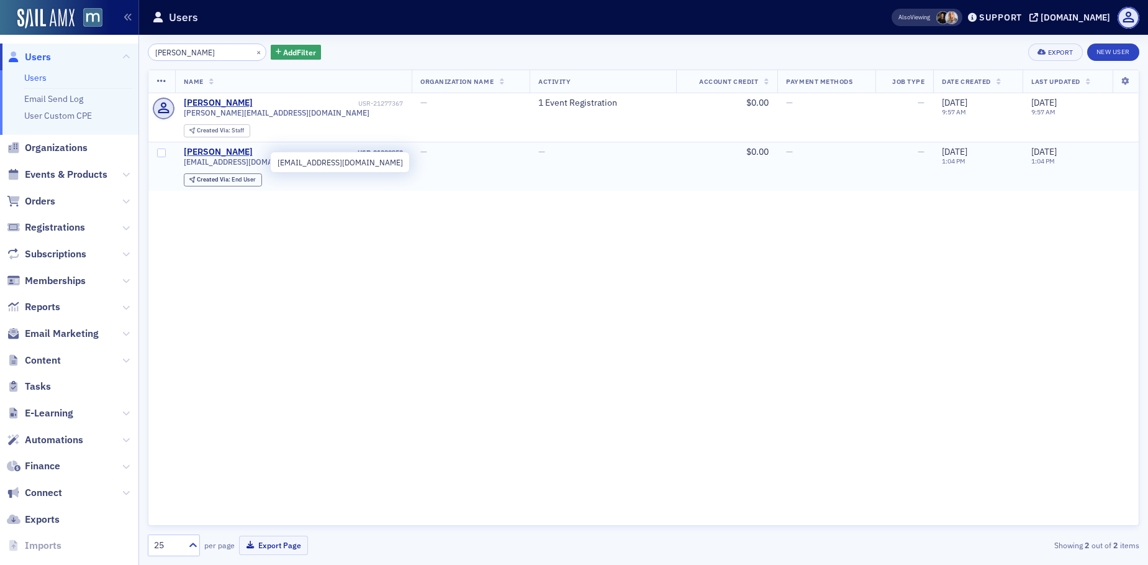
click at [223, 161] on span "drehercpa@gmail.com" at bounding box center [246, 161] width 125 height 9
copy div "drehercpa@gmail.com"
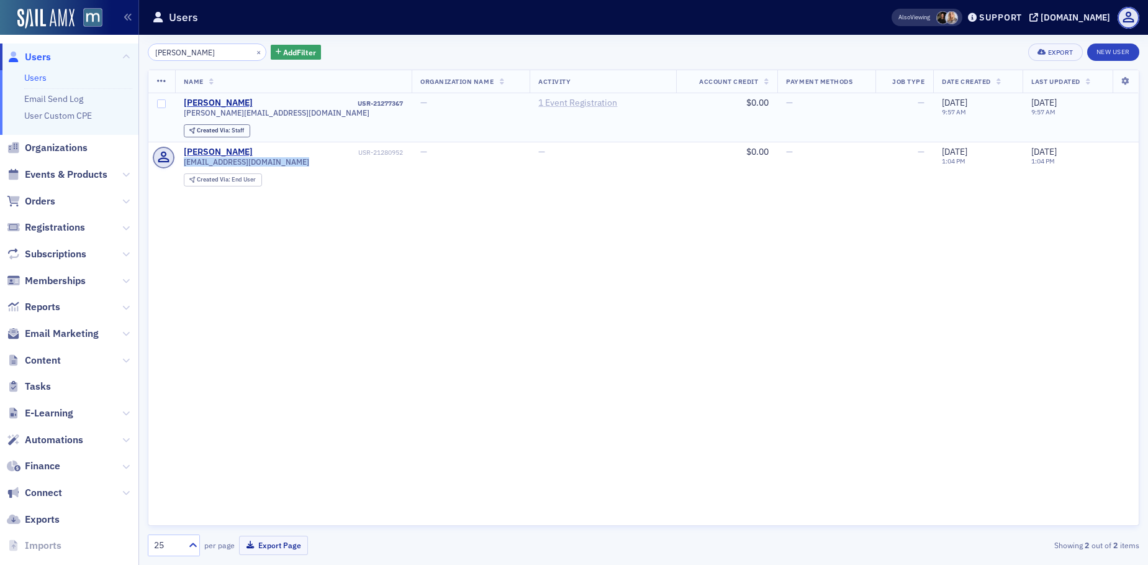
click at [538, 106] on link "1 Event Registration" at bounding box center [577, 103] width 79 height 11
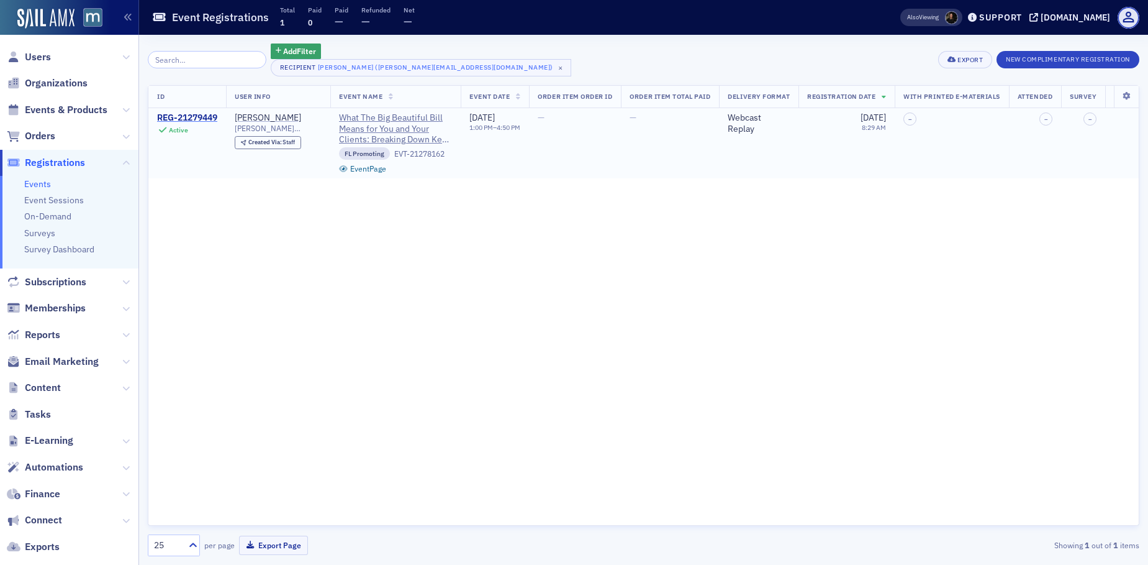
click at [202, 117] on div "REG-21279449" at bounding box center [187, 117] width 60 height 11
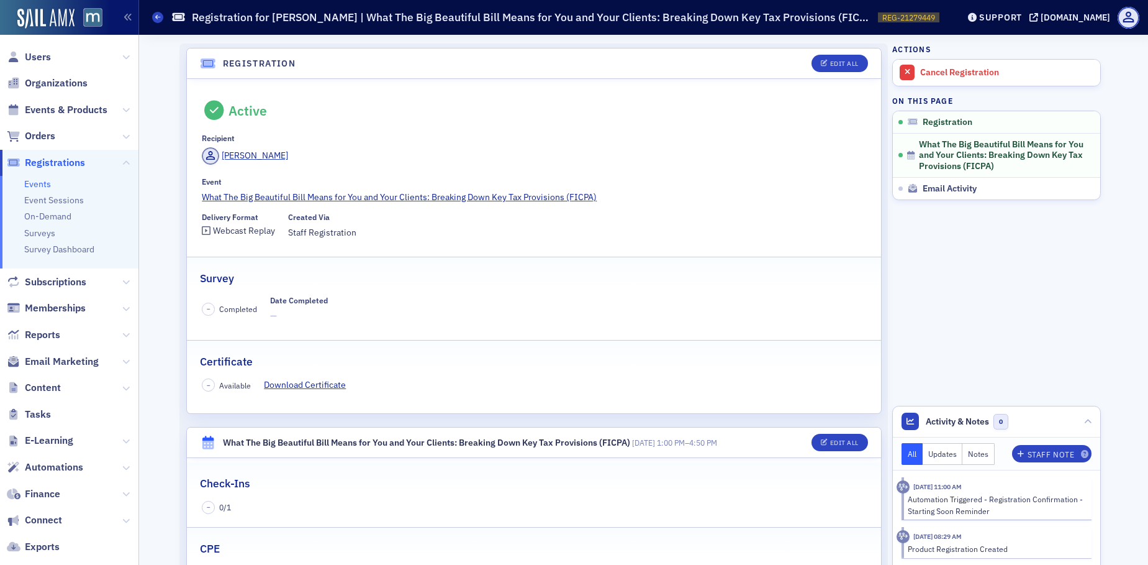
click at [811, 73] on header "Registration Edit All" at bounding box center [534, 63] width 694 height 30
click at [822, 64] on icon "button" at bounding box center [824, 63] width 7 height 7
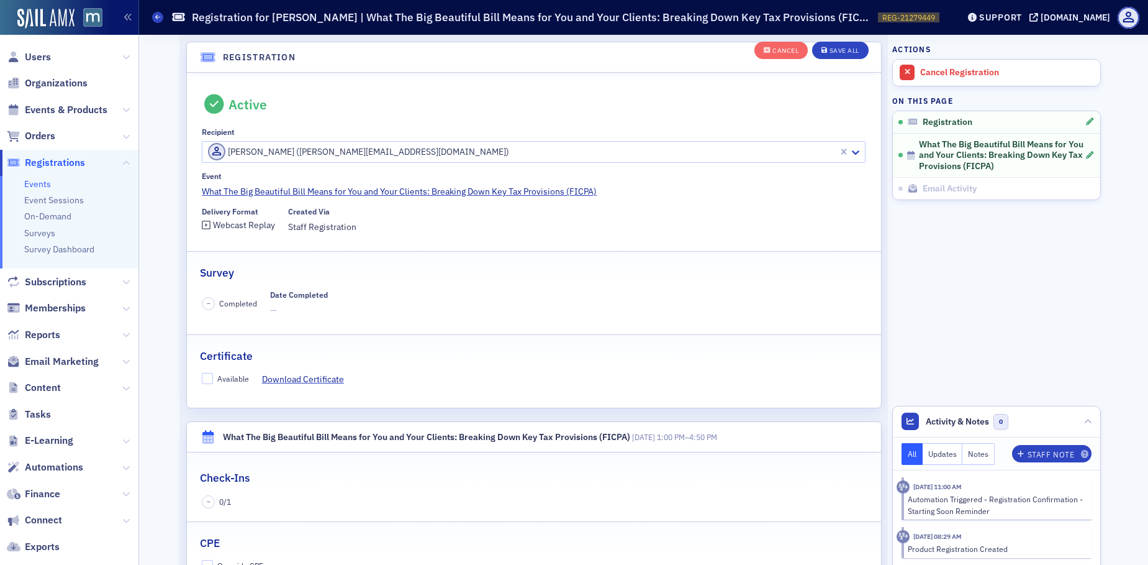
scroll to position [33, 0]
click at [202, 151] on div "Douglas Dreher (doug@drehermartin.com)" at bounding box center [520, 151] width 636 height 20
paste input "drehercpa@gmail.com"
type input "drehercpa@gmail.com"
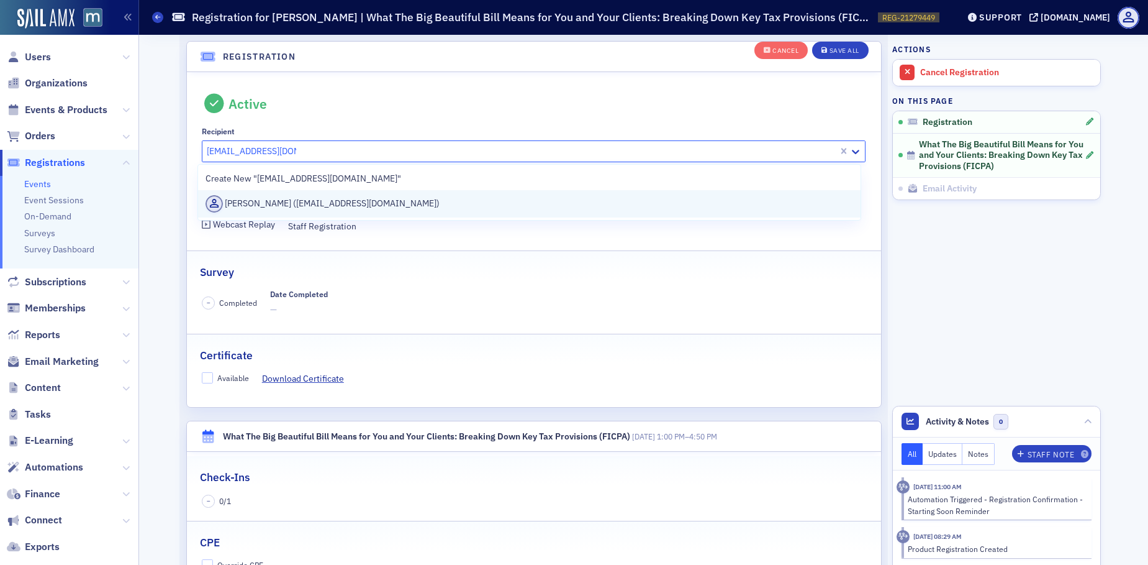
click at [323, 206] on div "Doug Dreher (drehercpa@gmail.com)" at bounding box center [530, 203] width 648 height 17
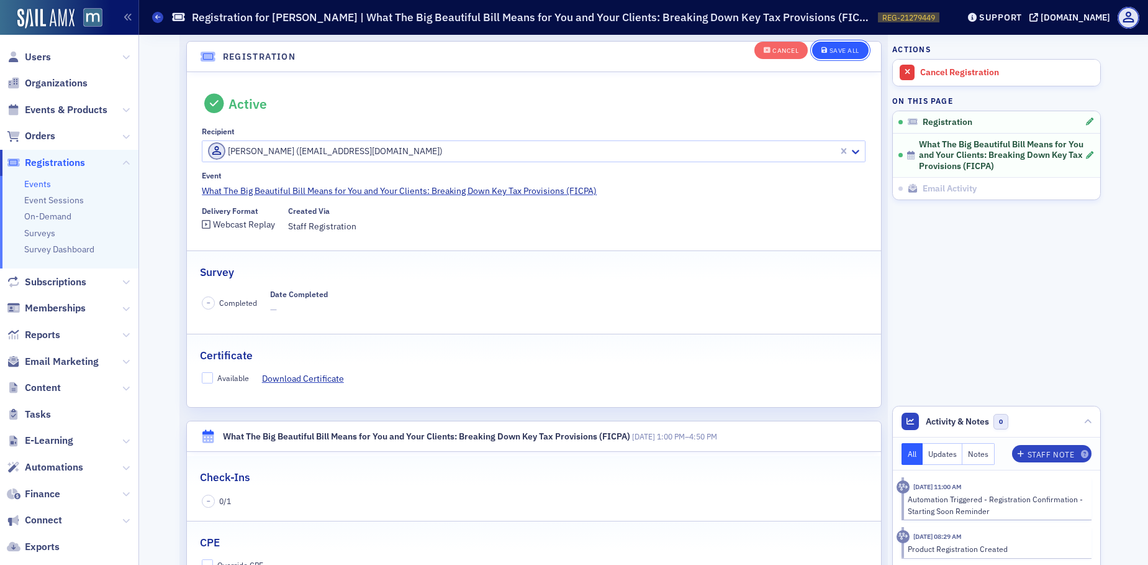
click at [836, 52] on div "Save All" at bounding box center [845, 50] width 30 height 7
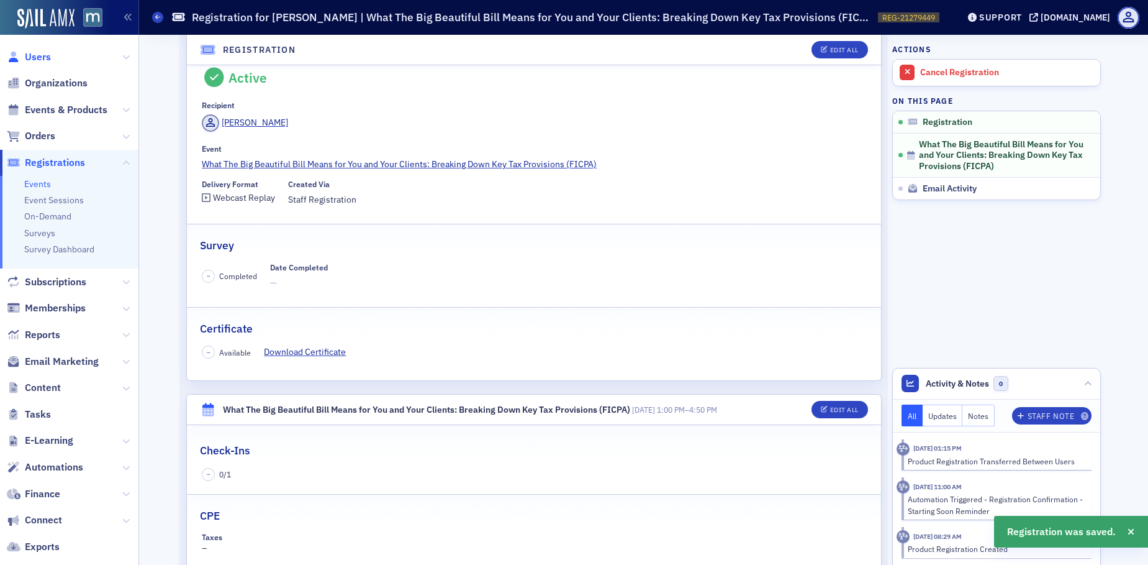
click at [34, 53] on span "Users" at bounding box center [38, 57] width 26 height 14
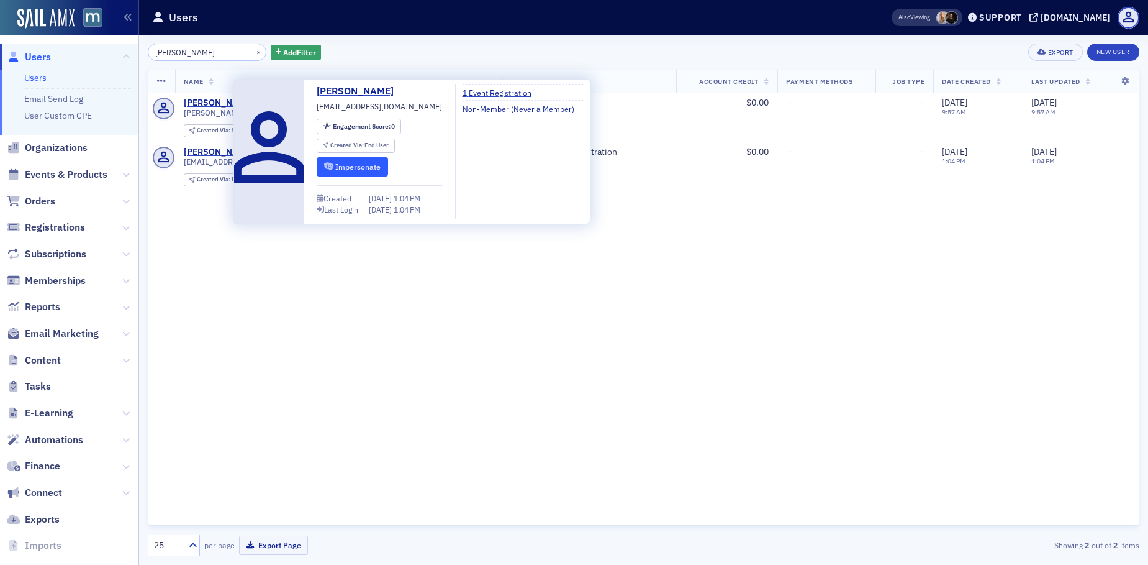
click at [361, 165] on button "Impersonate" at bounding box center [352, 166] width 71 height 19
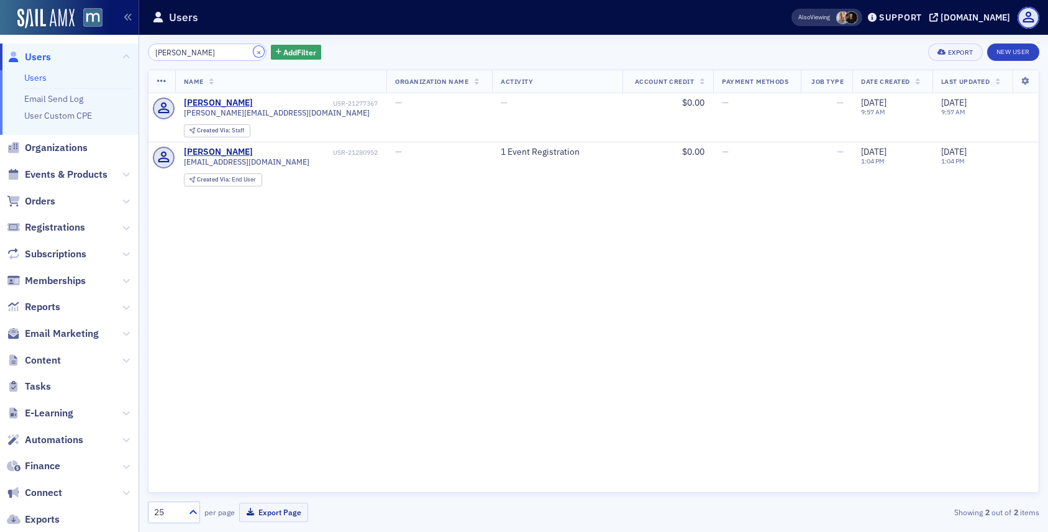
click at [253, 50] on button "×" at bounding box center [258, 51] width 11 height 11
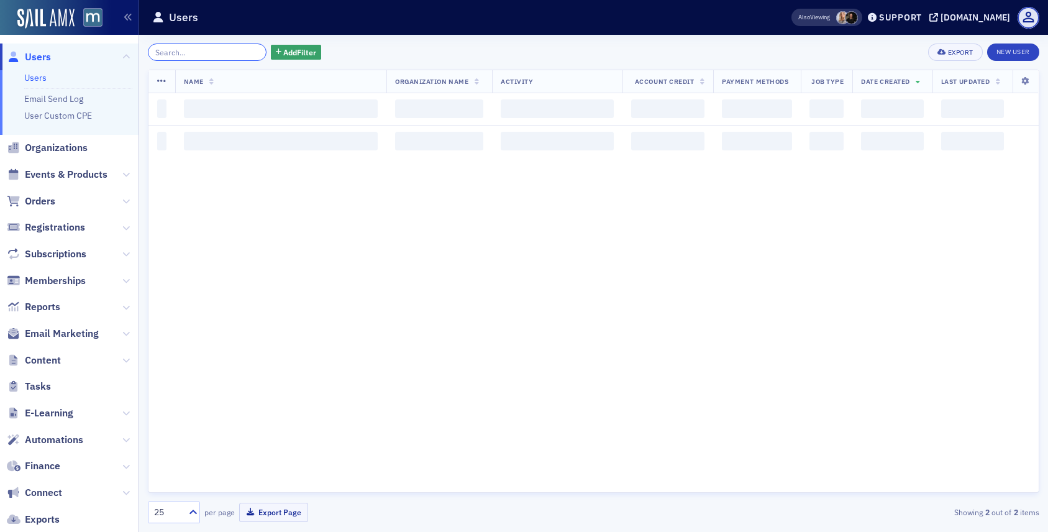
click at [240, 50] on input "search" at bounding box center [207, 51] width 119 height 17
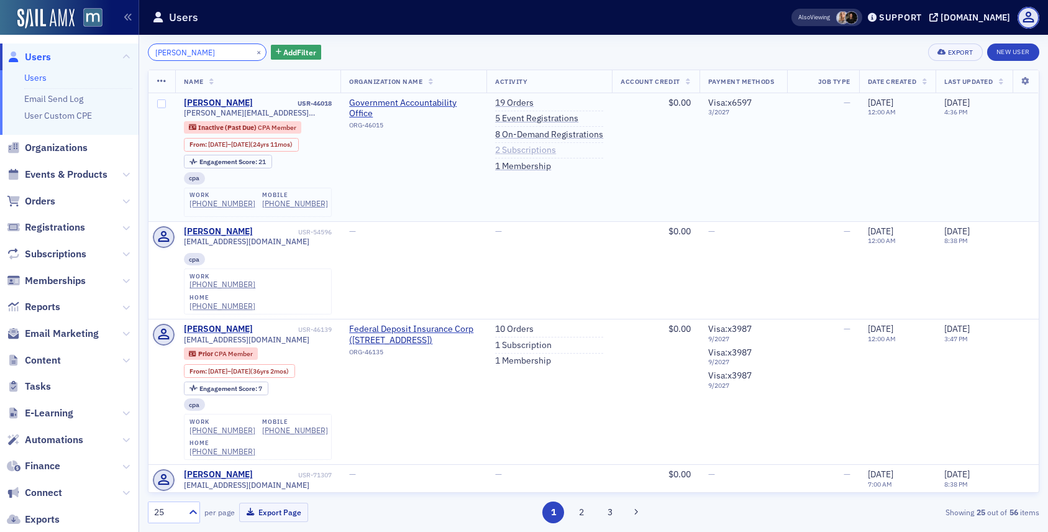
type input "peggy harrison"
click at [535, 150] on link "2 Subscriptions" at bounding box center [525, 150] width 61 height 11
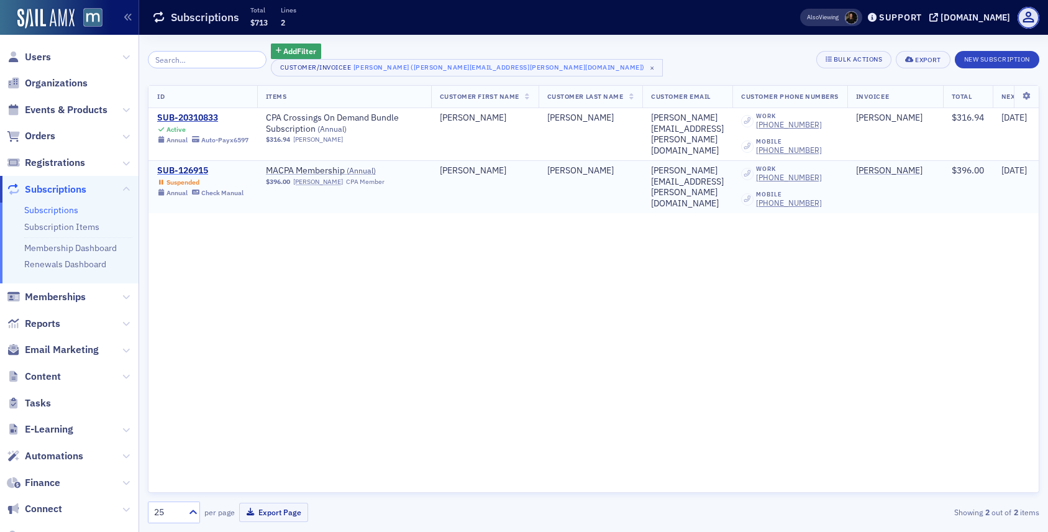
click at [192, 166] on div "SUB-126915" at bounding box center [200, 170] width 86 height 11
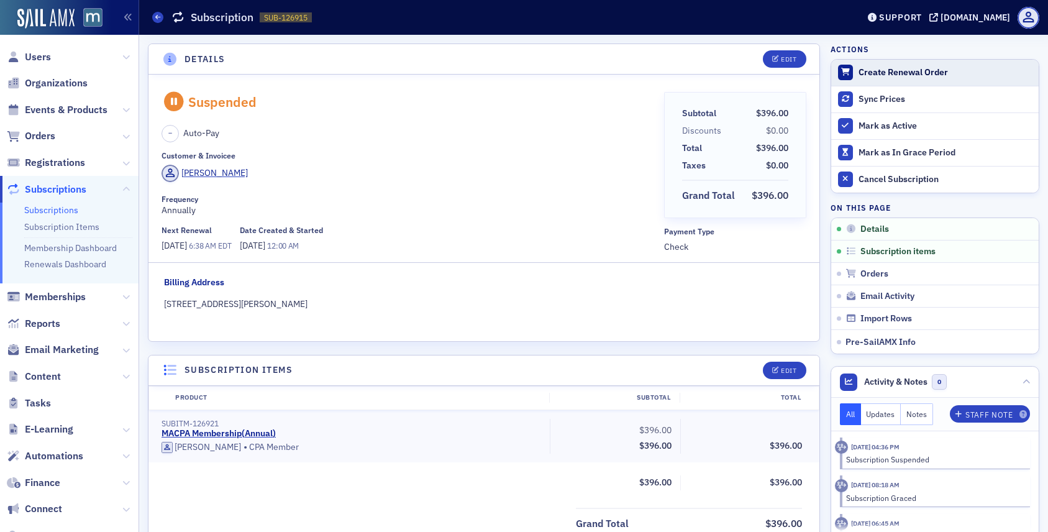
click at [864, 77] on div "Create Renewal Order" at bounding box center [945, 72] width 174 height 11
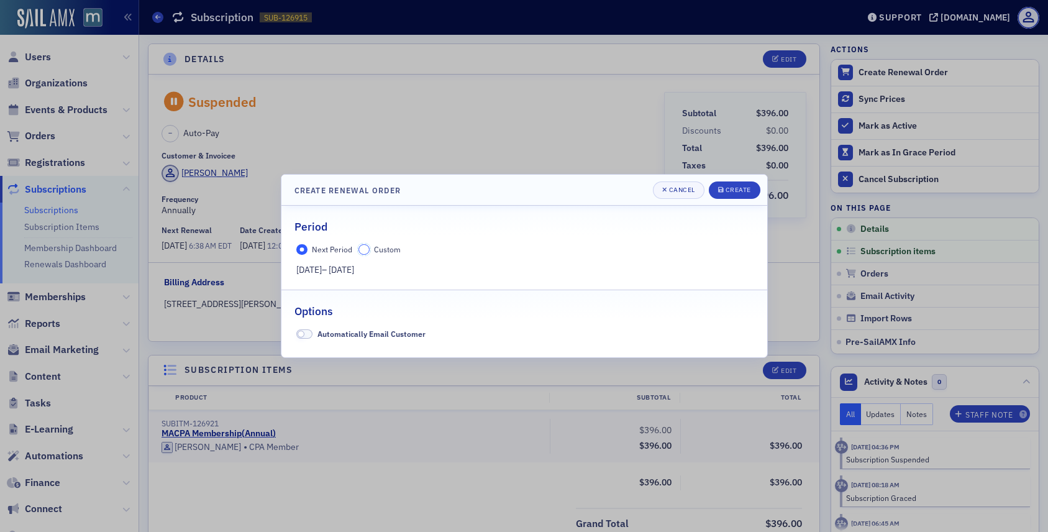
click at [362, 250] on input "Custom" at bounding box center [363, 249] width 11 height 11
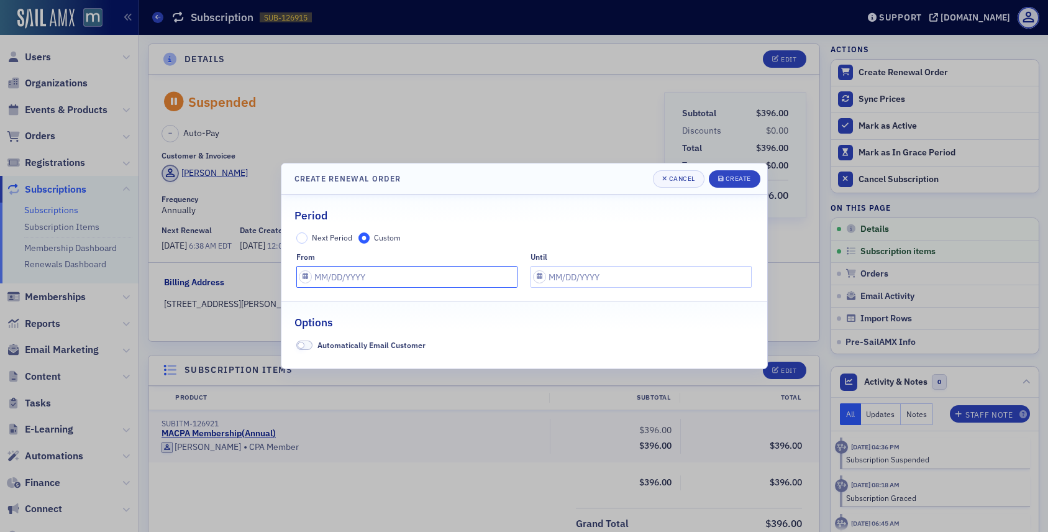
select select "7"
select select "2025"
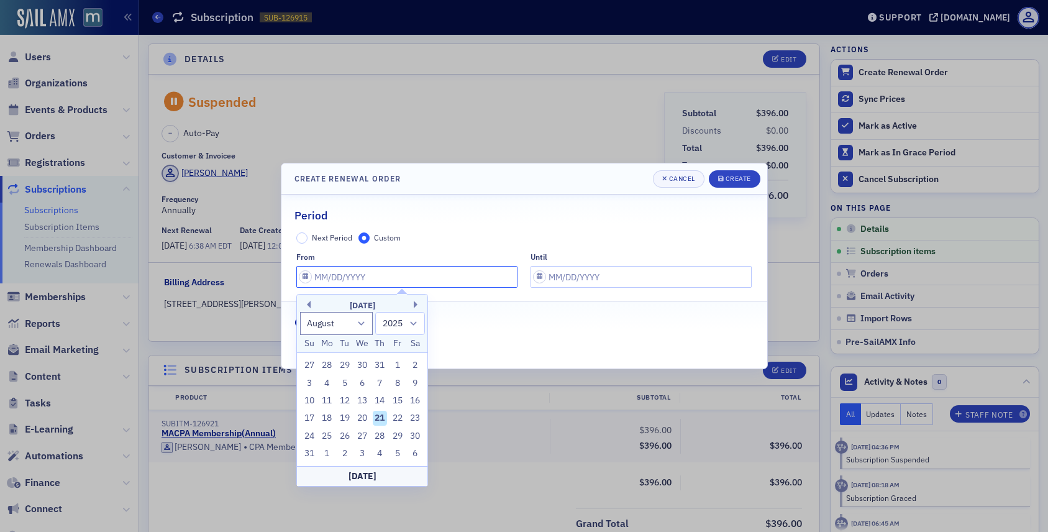
click at [301, 270] on input "text" at bounding box center [406, 277] width 221 height 22
click at [374, 415] on div "21" at bounding box center [380, 417] width 15 height 15
type input "08/21/2025"
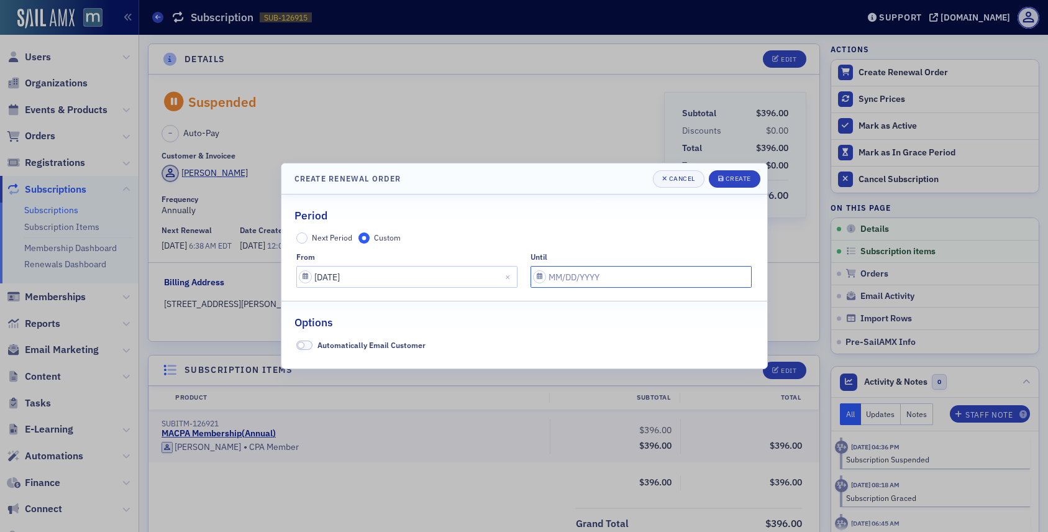
select select "7"
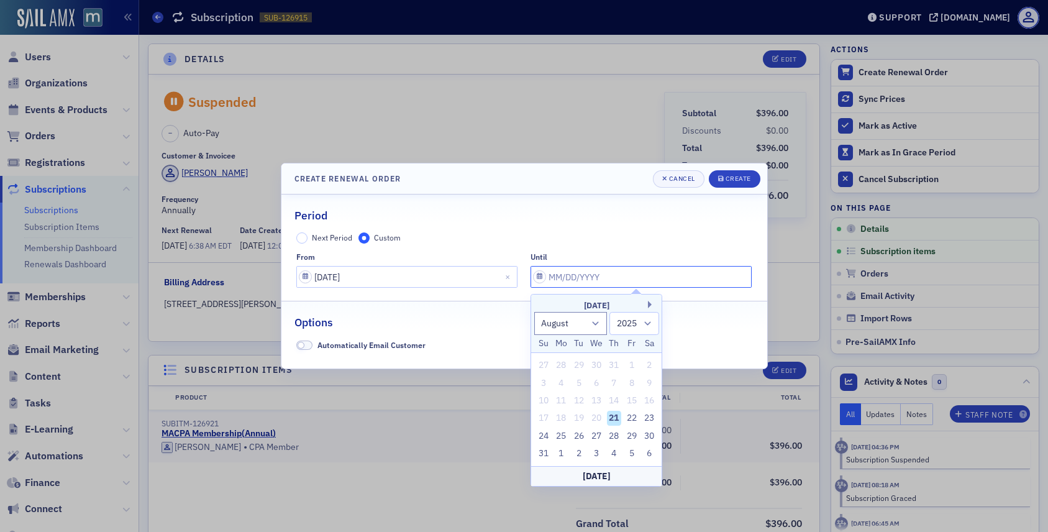
click at [538, 272] on input "text" at bounding box center [640, 277] width 221 height 22
click at [648, 332] on select "2025 2026 2027 2028 2029 2030 2031 2032 2033 2034 2035 2036 2037 2038 2039 2040…" at bounding box center [634, 323] width 50 height 23
select select "2026"
click at [609, 312] on select "2025 2026 2027 2028 2029 2030 2031 2032 2033 2034 2035 2036 2037 2038 2039 2040…" at bounding box center [634, 323] width 50 height 23
click at [633, 417] on div "21" at bounding box center [631, 417] width 15 height 15
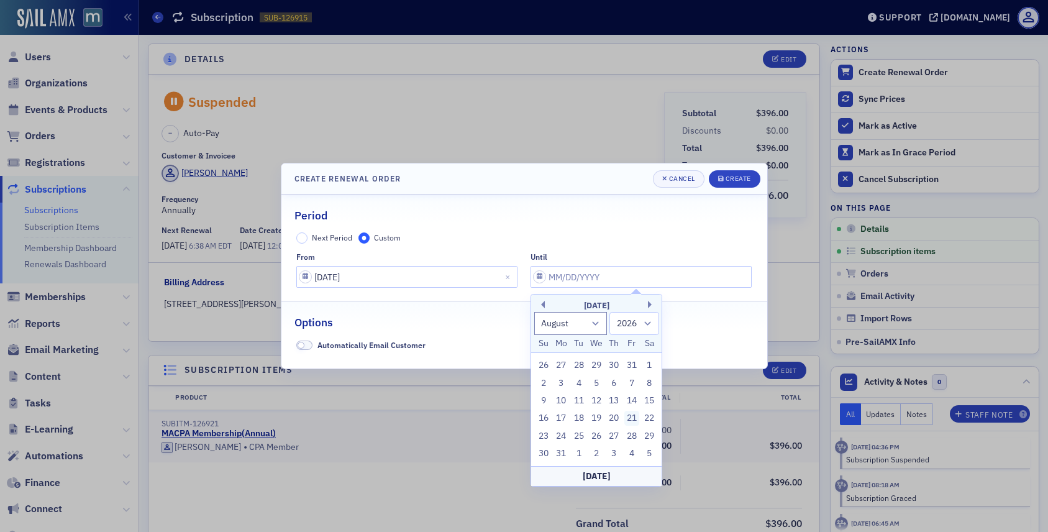
type input "08/21/2026"
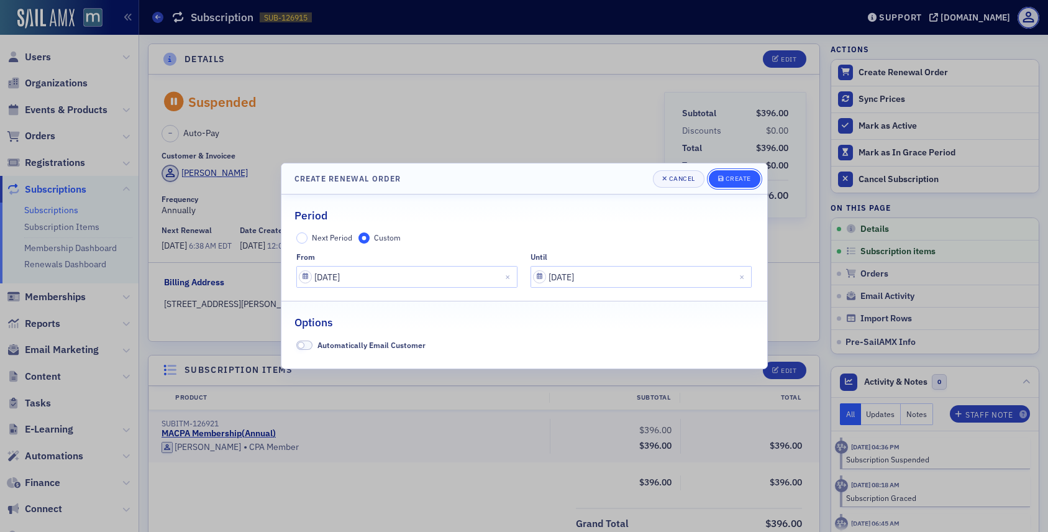
click at [728, 181] on div "Create" at bounding box center [737, 178] width 25 height 7
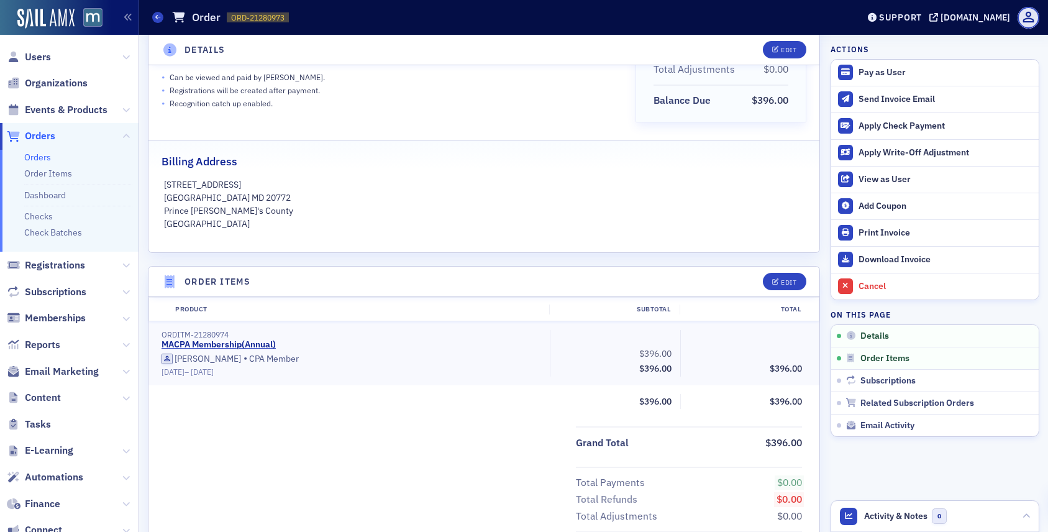
scroll to position [193, 0]
click at [773, 278] on button "Edit" at bounding box center [784, 282] width 43 height 17
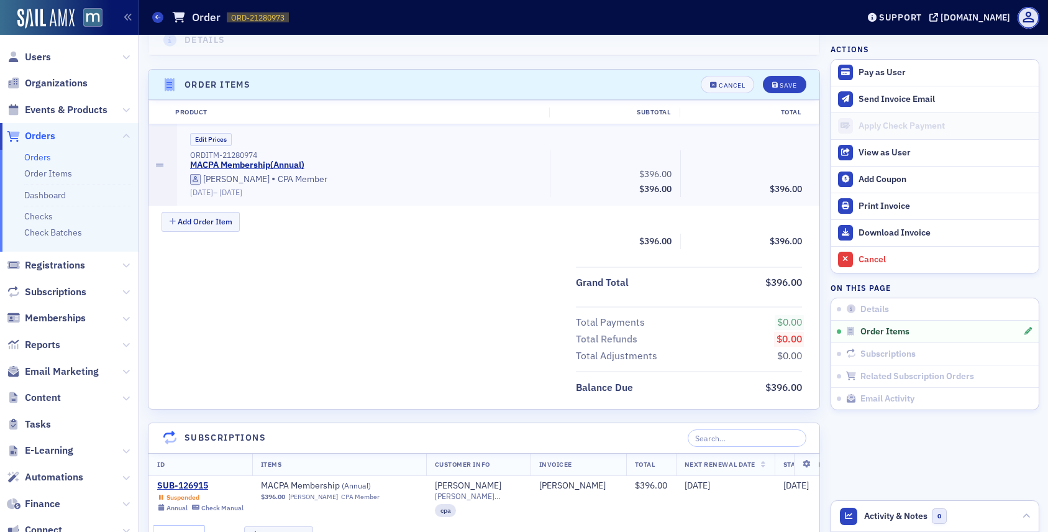
scroll to position [419, 0]
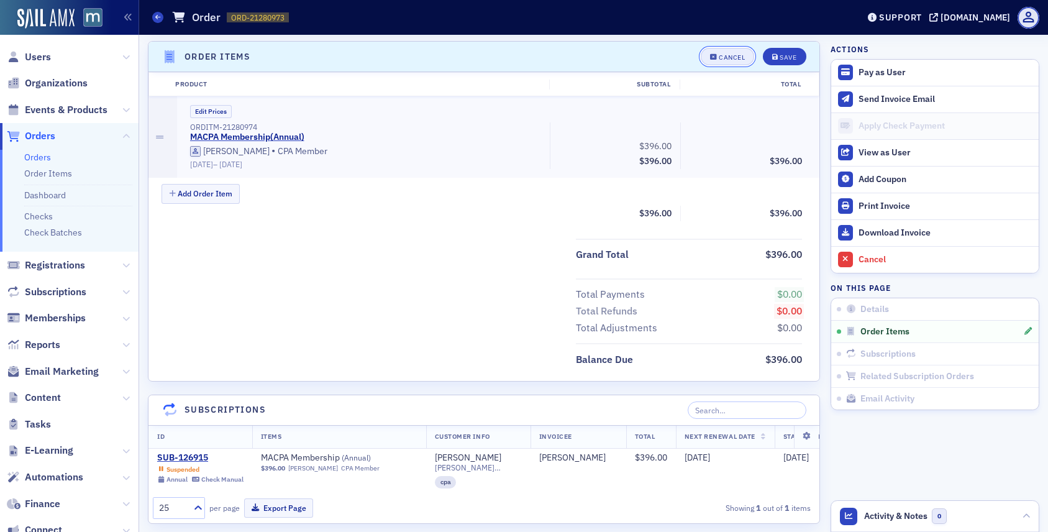
click at [712, 60] on button "Cancel" at bounding box center [727, 56] width 53 height 17
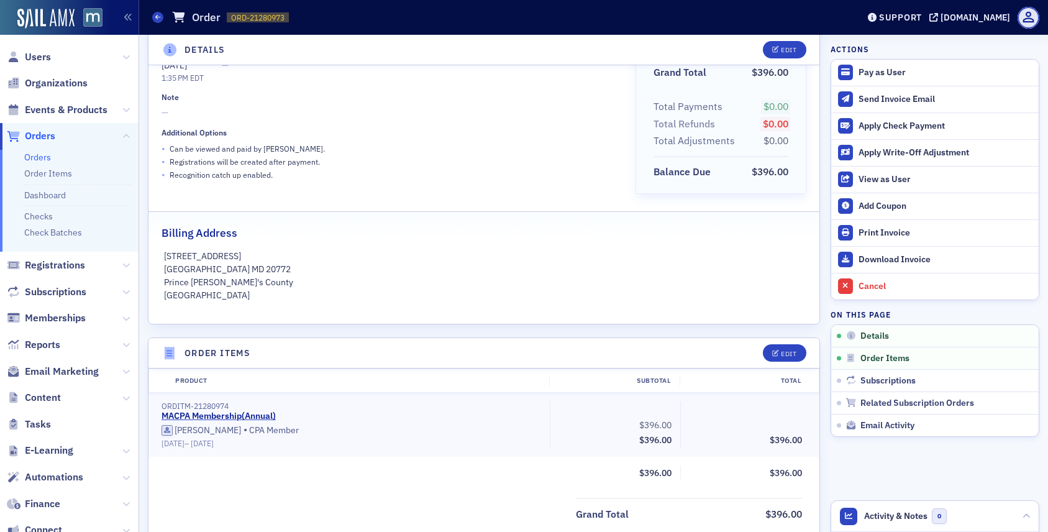
scroll to position [0, 0]
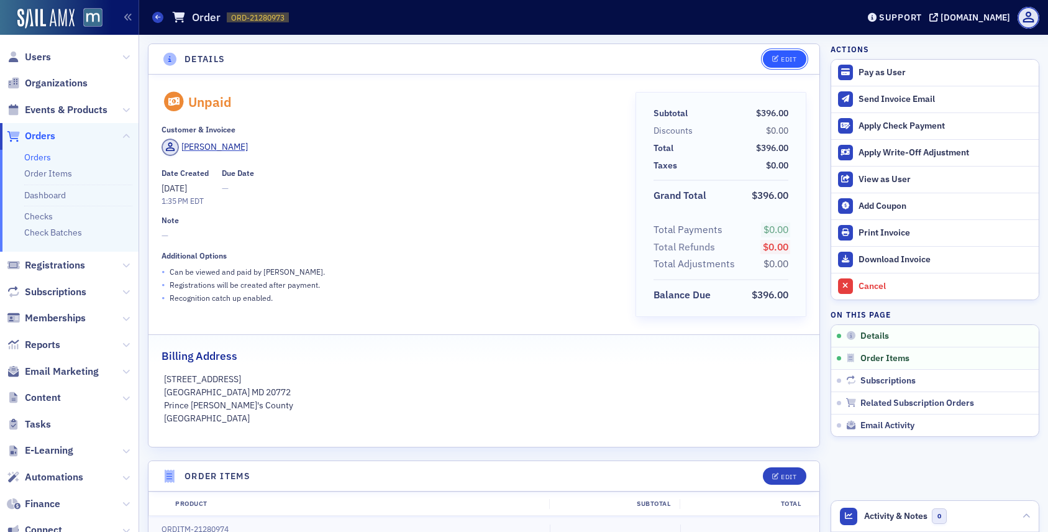
click at [796, 56] on div "Edit" at bounding box center [789, 59] width 16 height 7
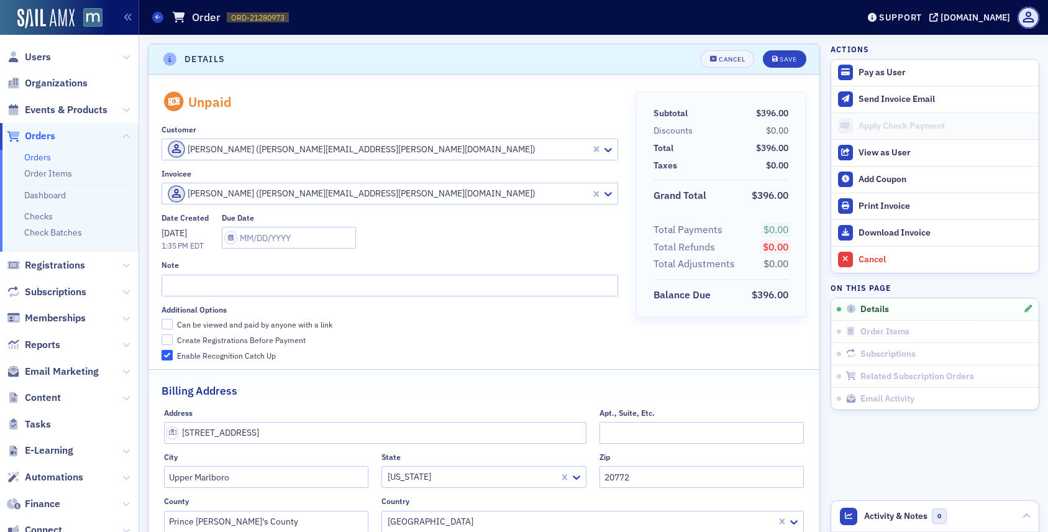
scroll to position [2, 0]
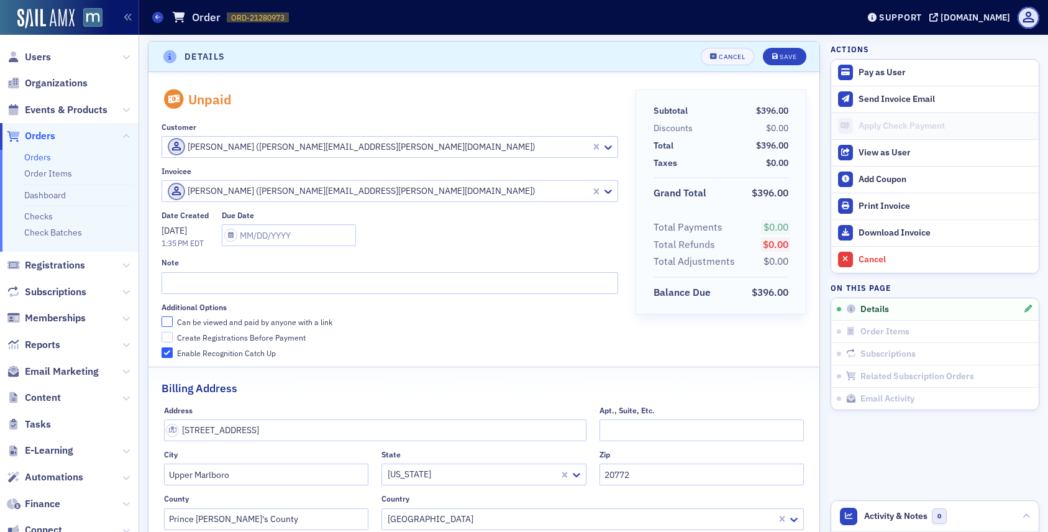
click at [166, 316] on input "Can be viewed and paid by anyone with a link" at bounding box center [166, 321] width 11 height 11
checkbox input "true"
click at [166, 335] on input "Create Registrations Before Payment" at bounding box center [166, 337] width 11 height 11
checkbox input "true"
click at [780, 55] on div "Save" at bounding box center [787, 56] width 17 height 7
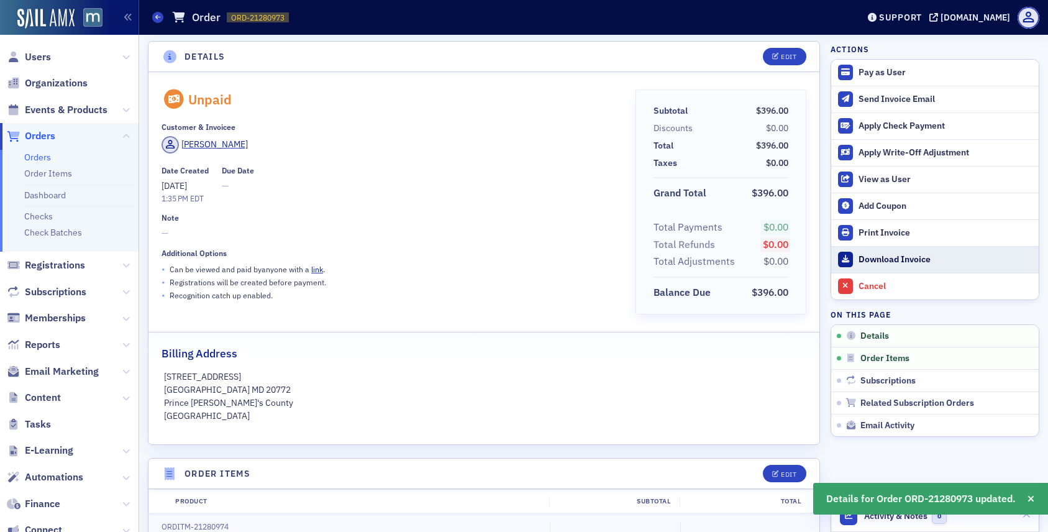
click at [890, 252] on link "Download Invoice" at bounding box center [934, 259] width 207 height 27
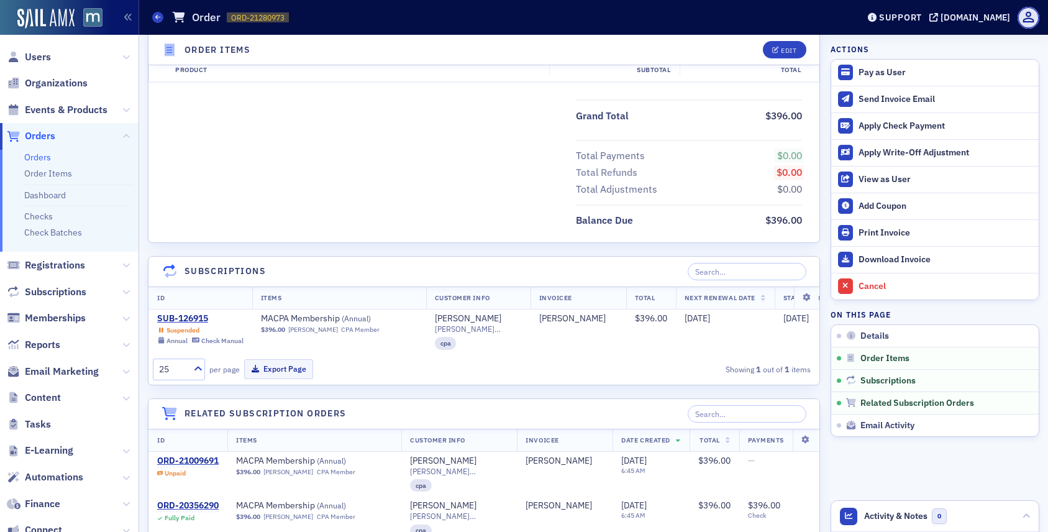
scroll to position [517, 0]
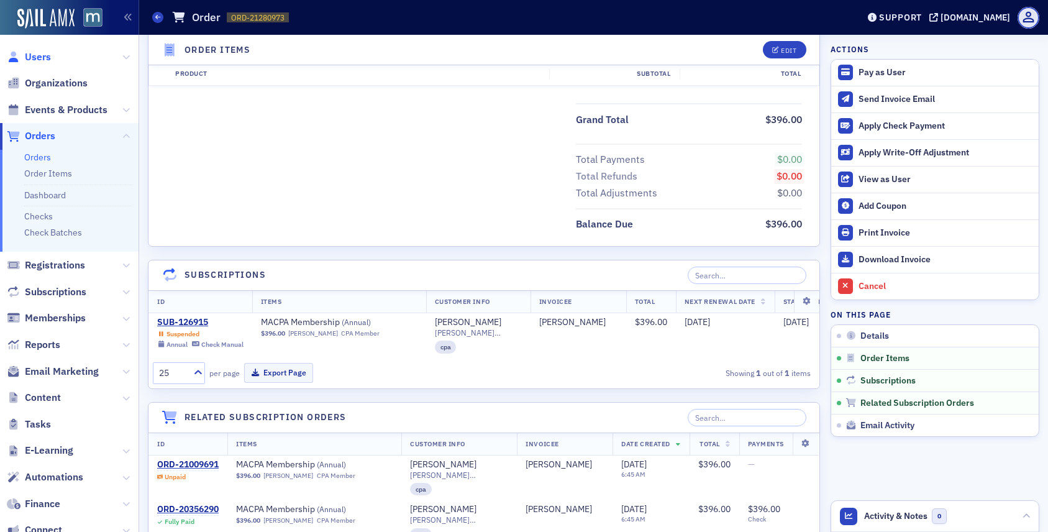
click at [38, 55] on span "Users" at bounding box center [38, 57] width 26 height 14
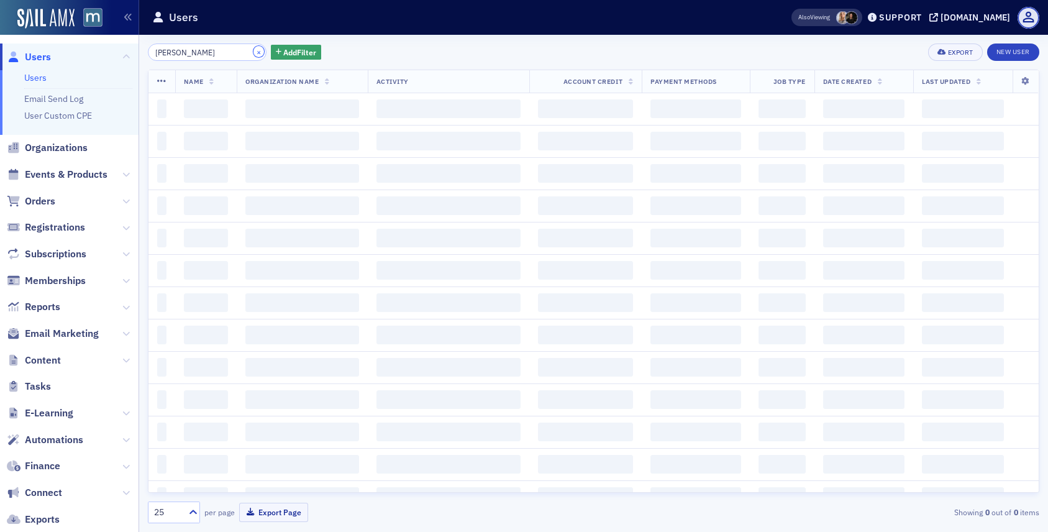
click at [253, 52] on button "×" at bounding box center [258, 51] width 11 height 11
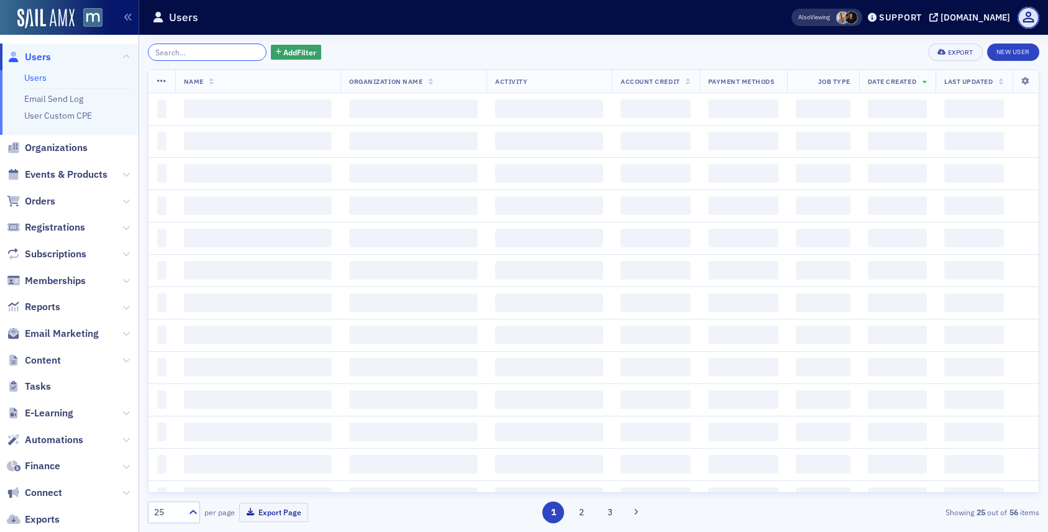
click at [220, 53] on input "search" at bounding box center [207, 51] width 119 height 17
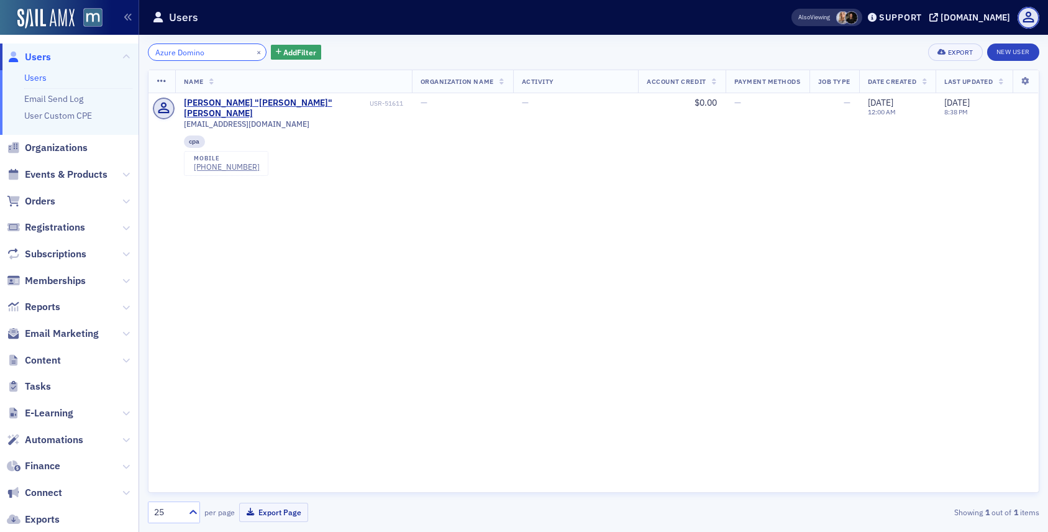
type input "Azure Domino"
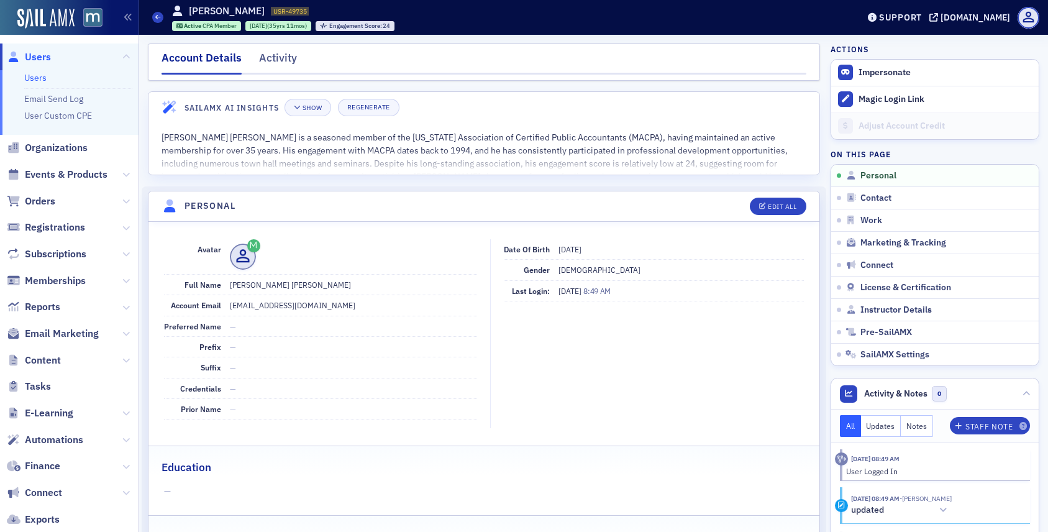
click at [47, 60] on span "Users" at bounding box center [38, 57] width 26 height 14
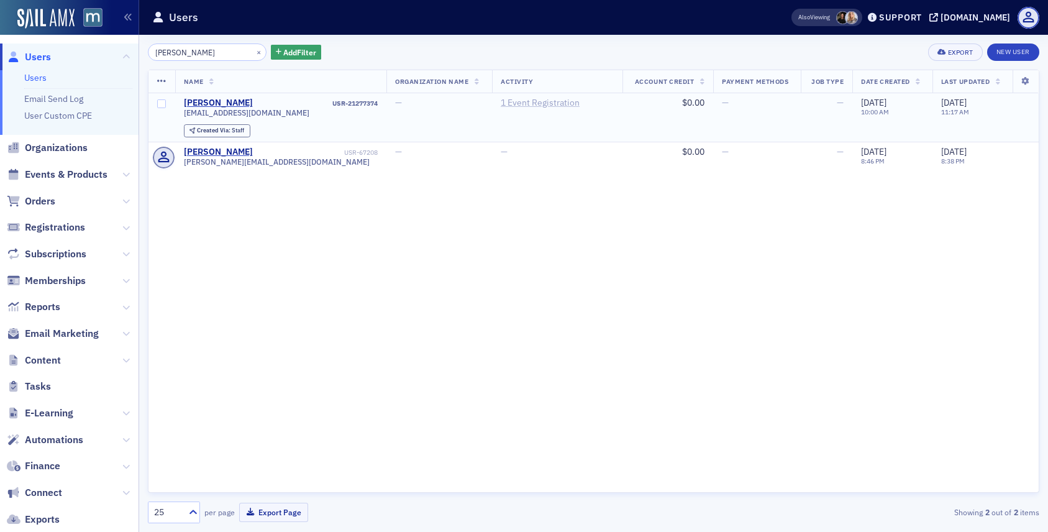
type input "glickstein"
click at [501, 107] on link "1 Event Registration" at bounding box center [540, 103] width 79 height 11
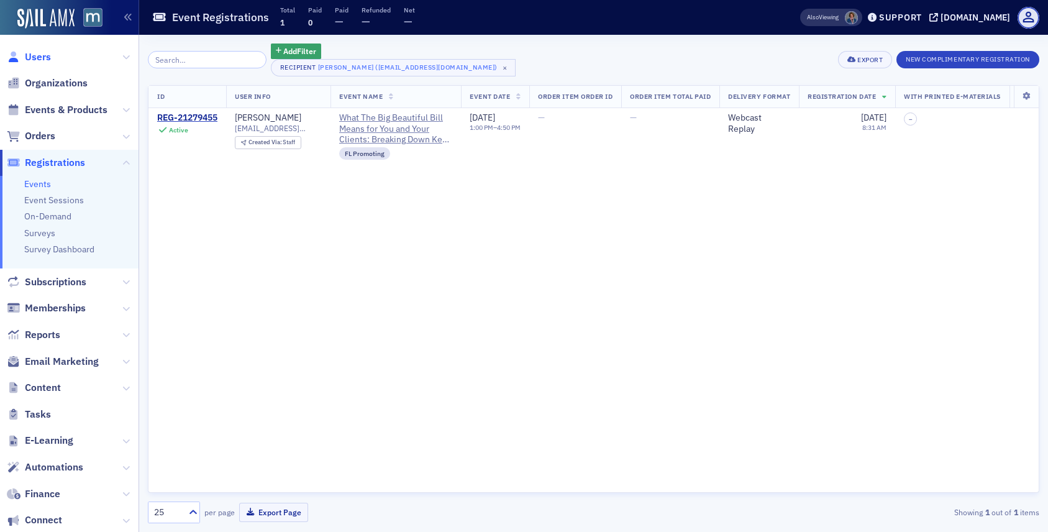
click at [39, 52] on span "Users" at bounding box center [38, 57] width 26 height 14
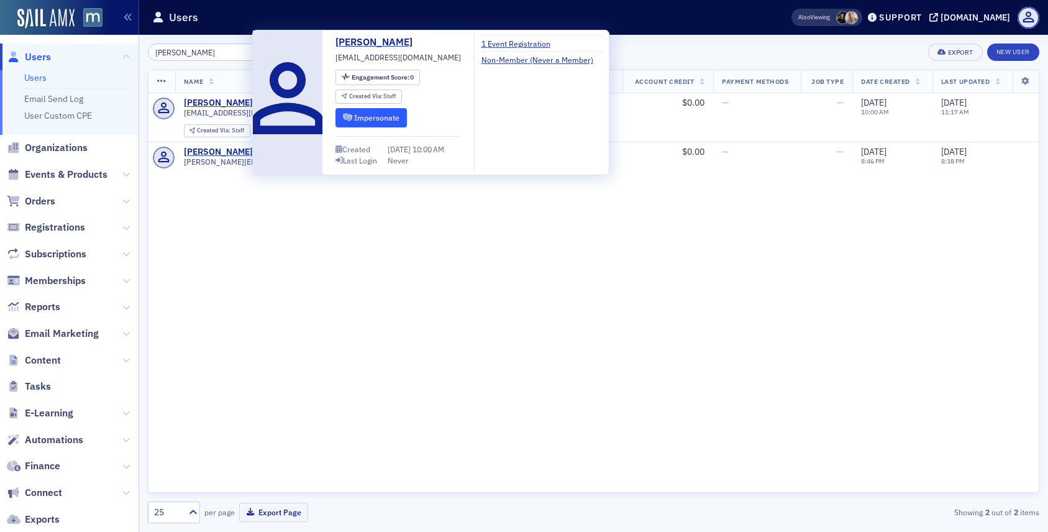
click at [389, 125] on button "Impersonate" at bounding box center [370, 117] width 71 height 19
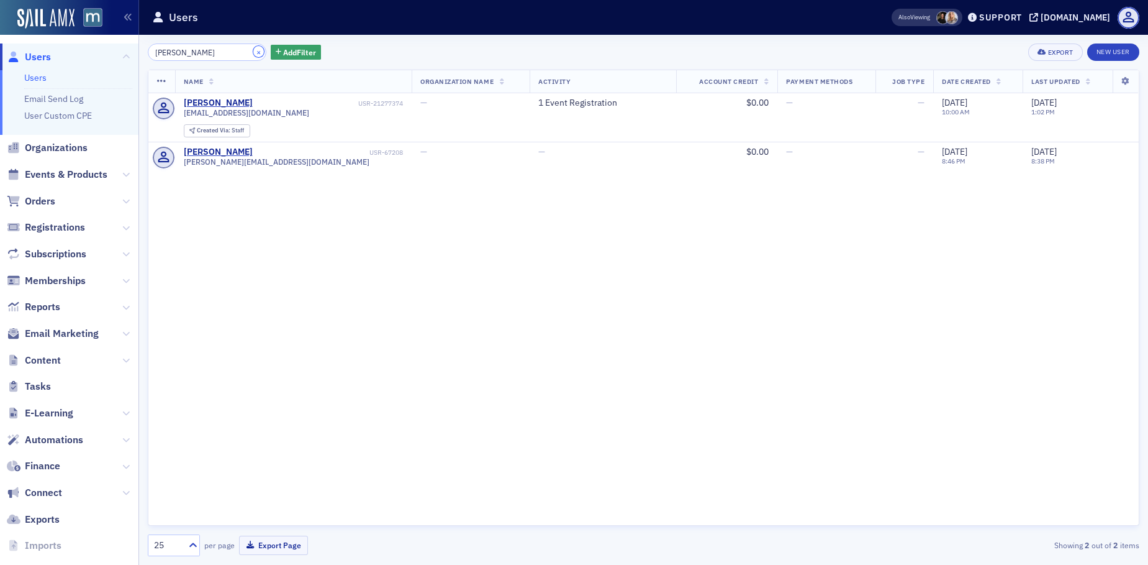
click at [253, 52] on button "×" at bounding box center [258, 51] width 11 height 11
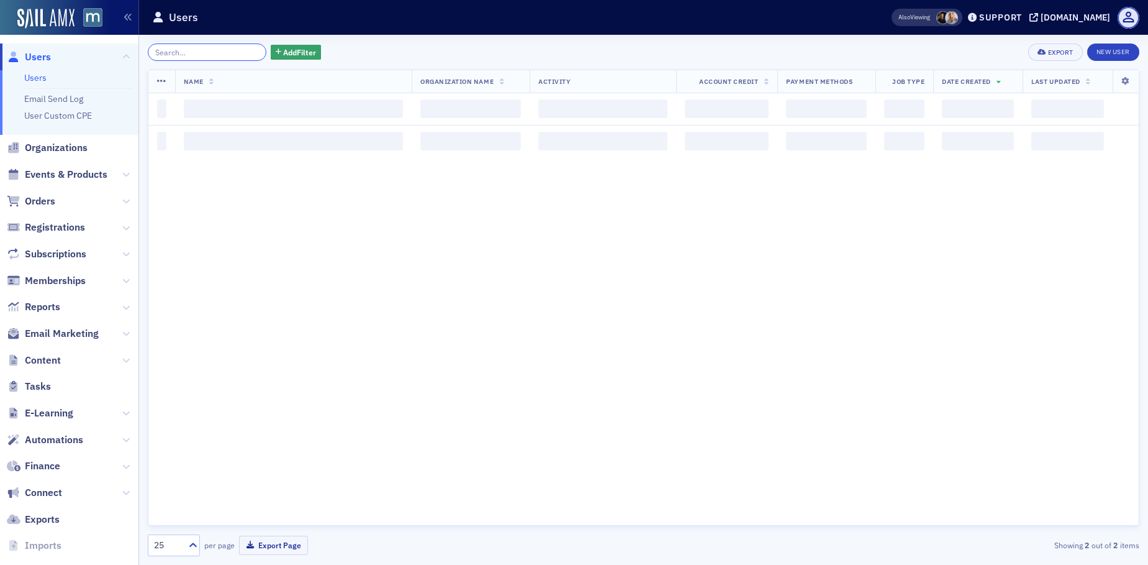
click at [191, 48] on input "search" at bounding box center [207, 51] width 119 height 17
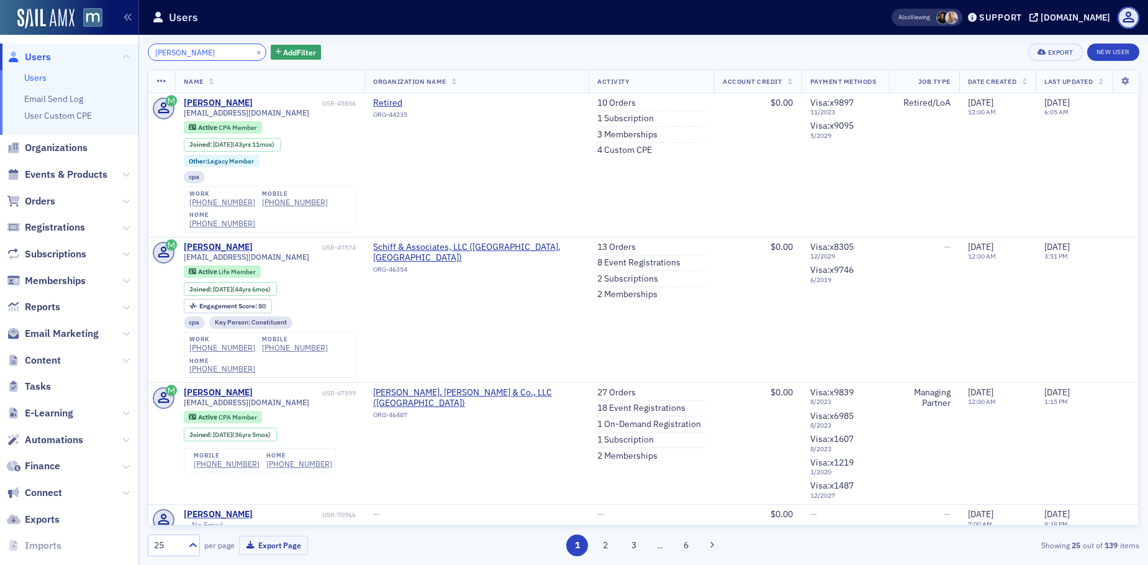
drag, startPoint x: 173, startPoint y: 52, endPoint x: 134, endPoint y: 52, distance: 39.1
click at [134, 52] on div "Users Users Email Send Log User Custom CPE Organizations Events & Products Orde…" at bounding box center [574, 282] width 1148 height 565
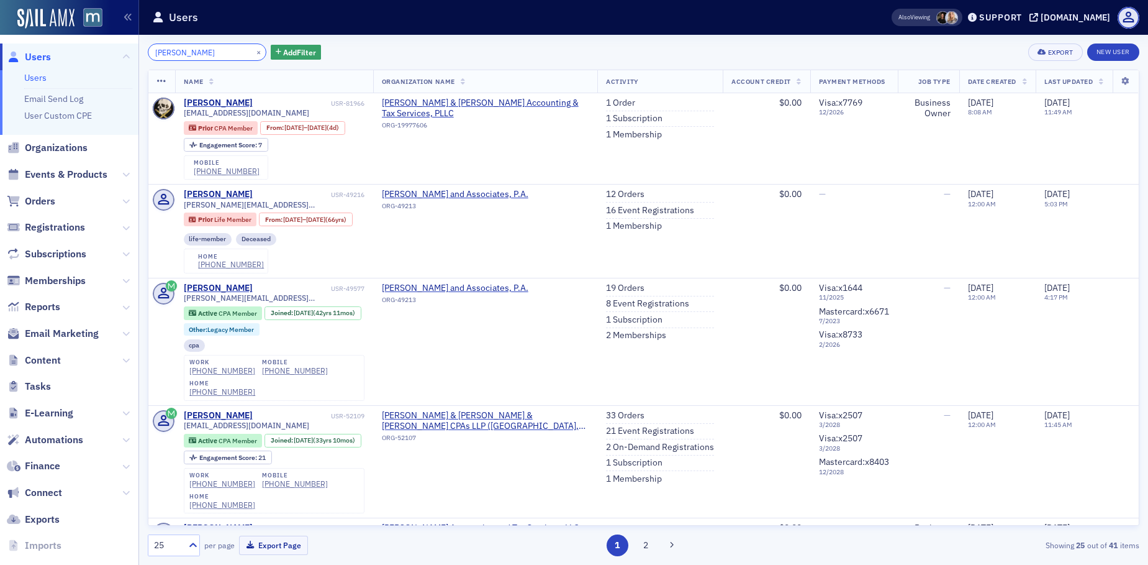
drag, startPoint x: 197, startPoint y: 58, endPoint x: 151, endPoint y: 50, distance: 46.7
click at [151, 50] on input "friedman" at bounding box center [207, 51] width 119 height 17
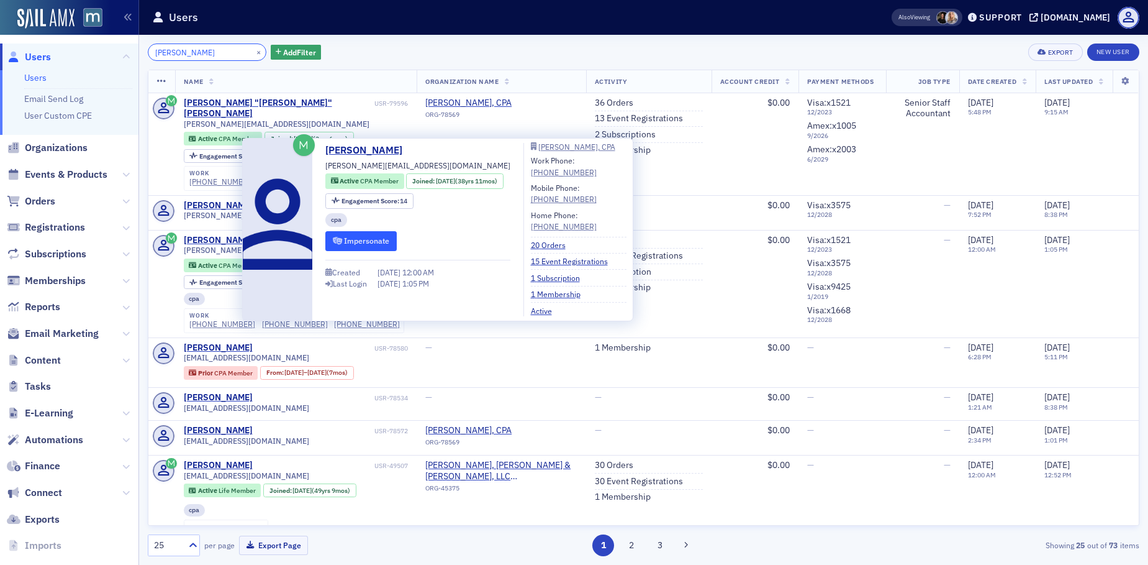
type input "friedland"
click at [374, 238] on button "Impersonate" at bounding box center [360, 240] width 71 height 19
